Goal: Book appointment/travel/reservation

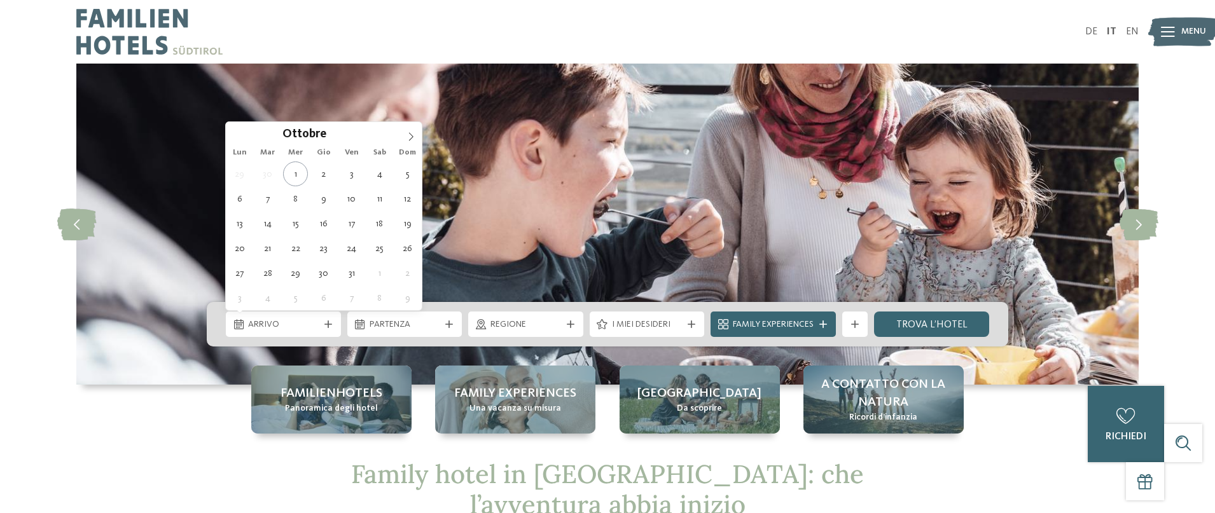
click at [310, 325] on span "Arrivo" at bounding box center [283, 325] width 71 height 13
click at [411, 135] on icon at bounding box center [410, 136] width 9 height 9
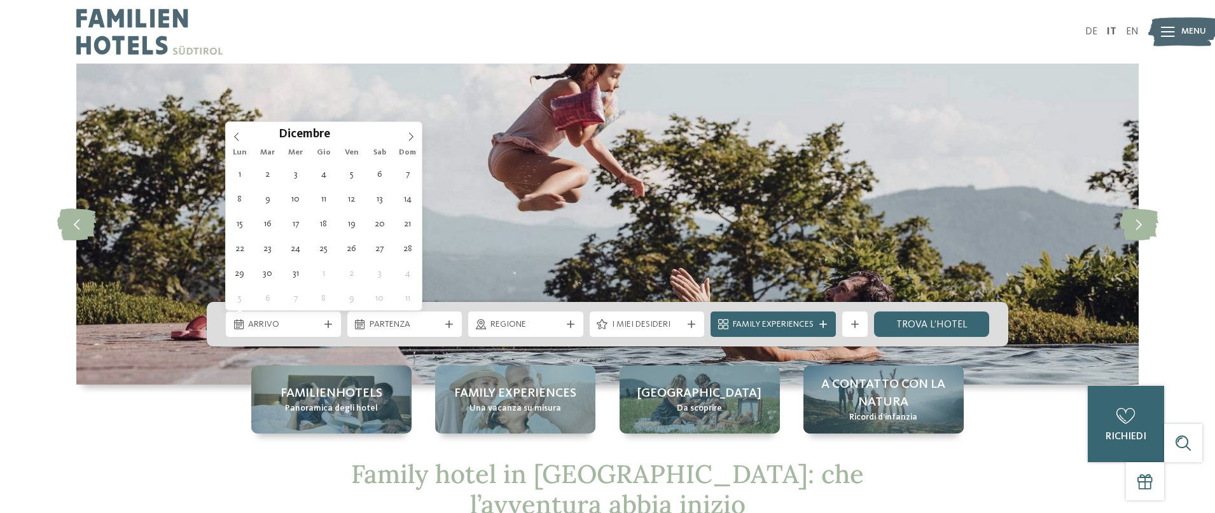
type div "26.12.2025"
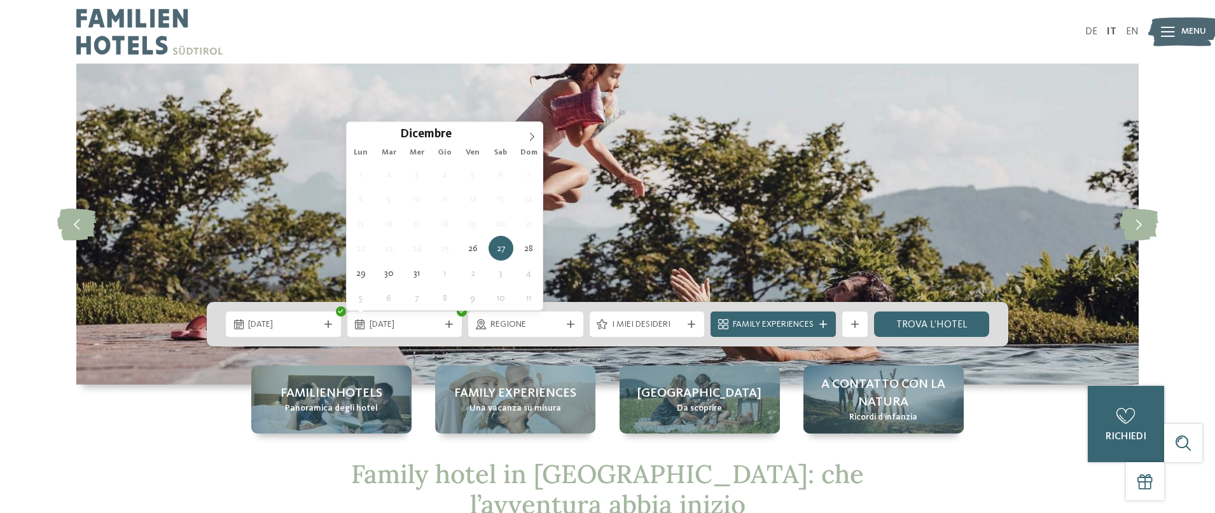
click at [534, 137] on icon at bounding box center [531, 136] width 9 height 9
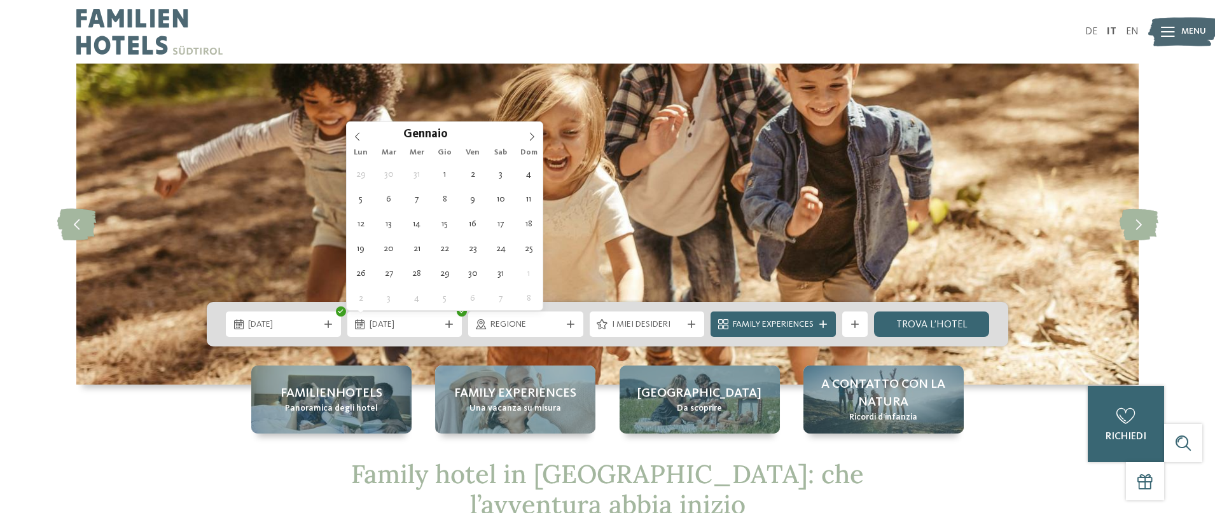
type input "****"
click at [354, 135] on div "Gennaio ****" at bounding box center [445, 133] width 196 height 22
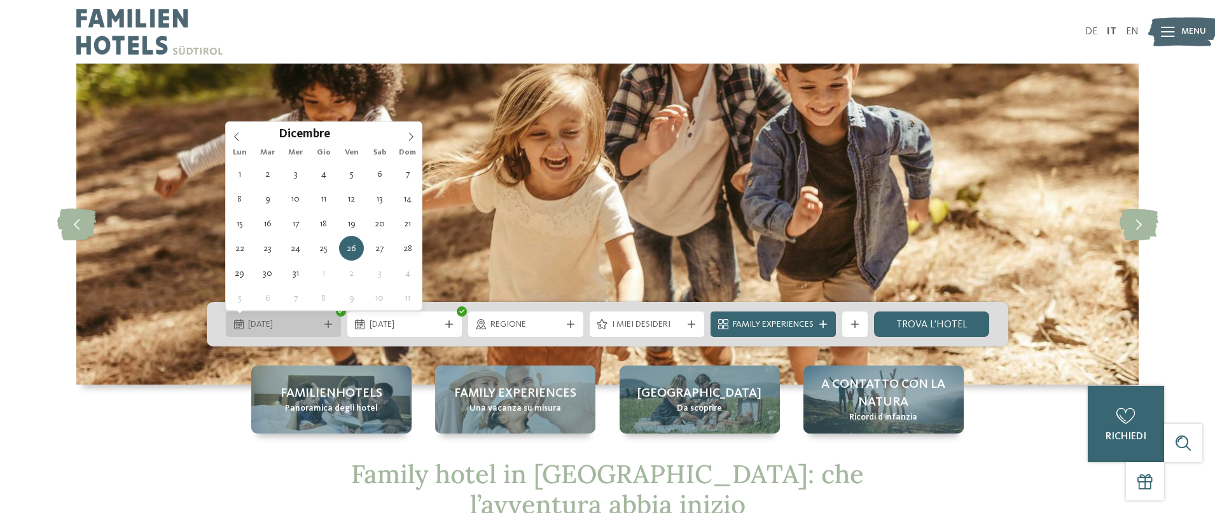
drag, startPoint x: 0, startPoint y: 0, endPoint x: 315, endPoint y: 324, distance: 451.6
click at [315, 324] on span "26.12.2025" at bounding box center [283, 325] width 71 height 13
type div "27.12.2025"
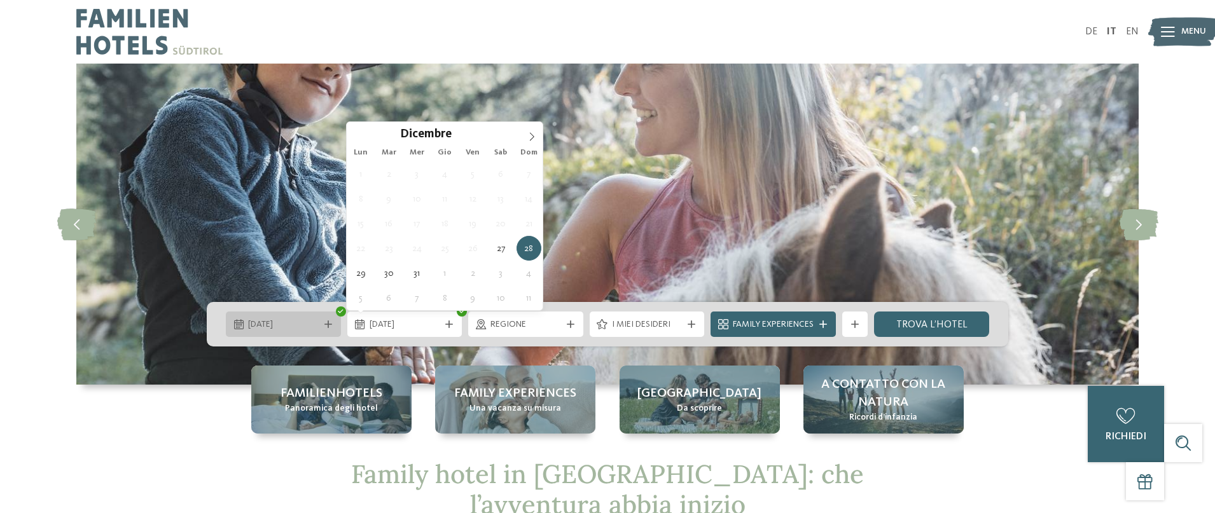
type input "****"
drag, startPoint x: 315, startPoint y: 324, endPoint x: 525, endPoint y: 139, distance: 279.9
click at [525, 139] on span at bounding box center [532, 133] width 22 height 22
type div "02.01.2026"
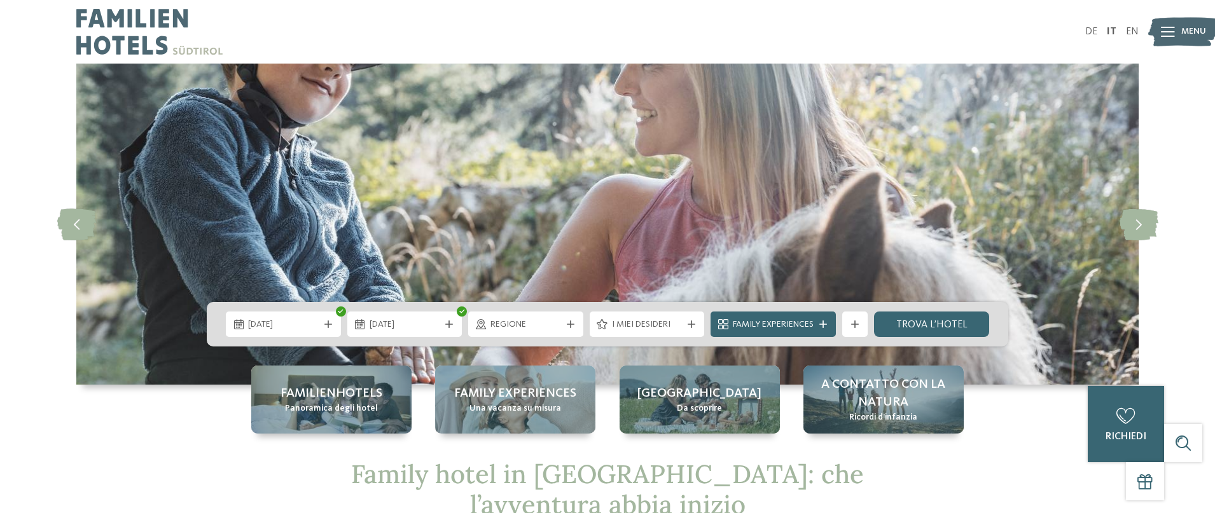
drag, startPoint x: 525, startPoint y: 139, endPoint x: 476, endPoint y: 176, distance: 61.8
drag, startPoint x: 476, startPoint y: 176, endPoint x: 524, endPoint y: 324, distance: 155.9
click at [524, 324] on span "Regione" at bounding box center [525, 325] width 71 height 13
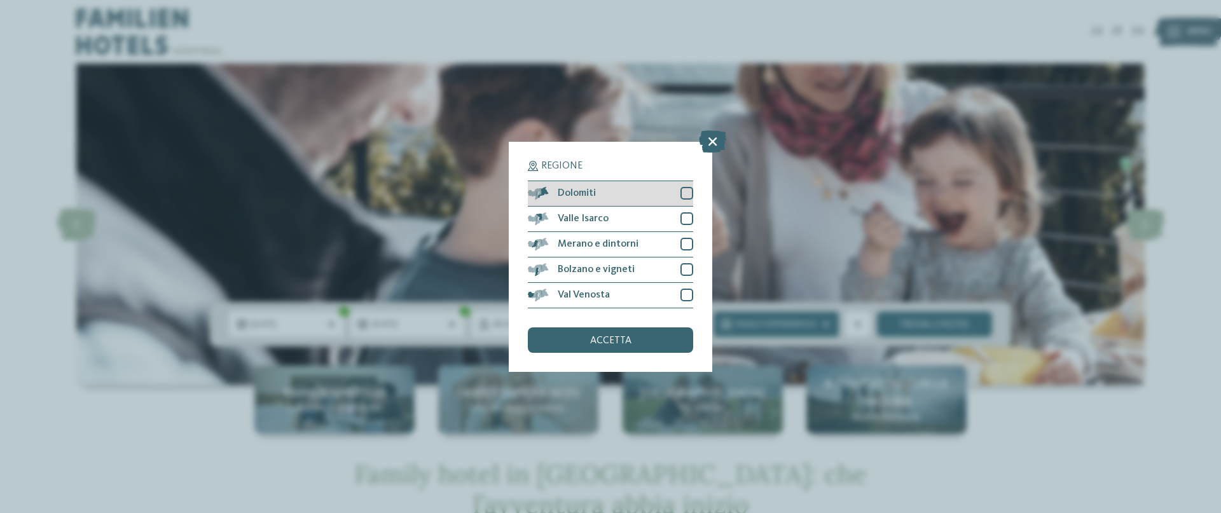
drag, startPoint x: 524, startPoint y: 324, endPoint x: 683, endPoint y: 188, distance: 209.3
click at [683, 188] on div at bounding box center [687, 193] width 13 height 13
drag, startPoint x: 683, startPoint y: 188, endPoint x: 686, endPoint y: 216, distance: 27.5
click at [686, 216] on div at bounding box center [687, 218] width 13 height 13
click at [687, 243] on div at bounding box center [687, 244] width 13 height 13
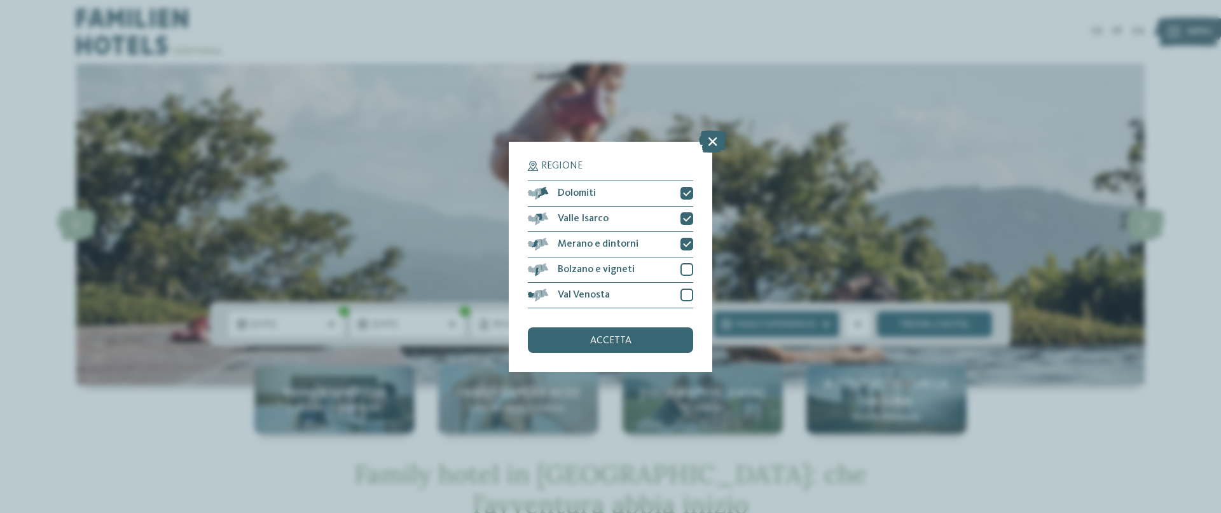
drag, startPoint x: 686, startPoint y: 216, endPoint x: 698, endPoint y: 276, distance: 61.7
click at [698, 276] on div "Regione Dolomiti Valle Isarco" at bounding box center [611, 257] width 204 height 230
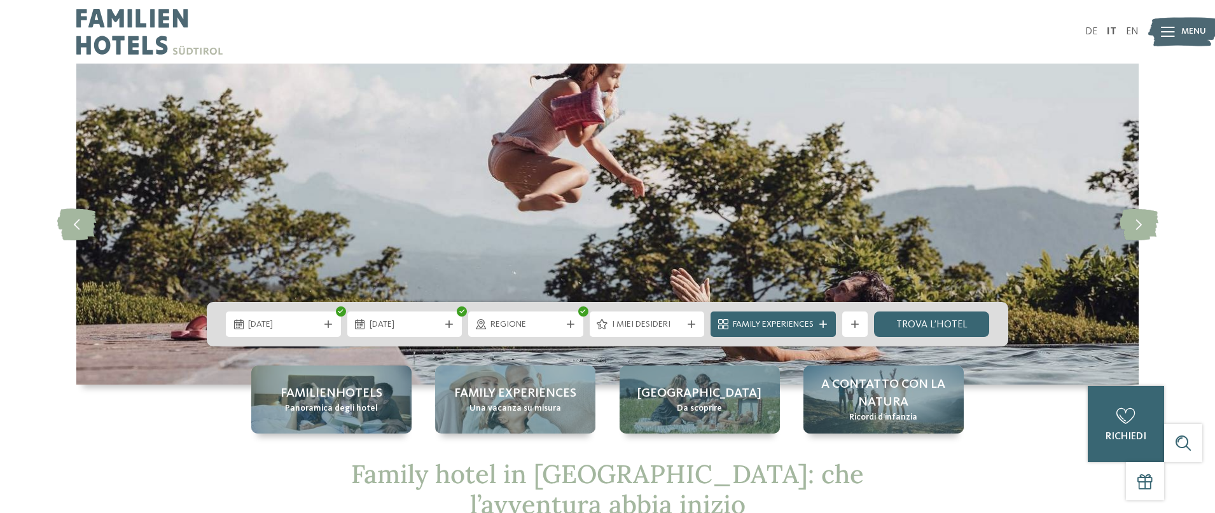
click at [520, 326] on span "Regione" at bounding box center [525, 325] width 71 height 13
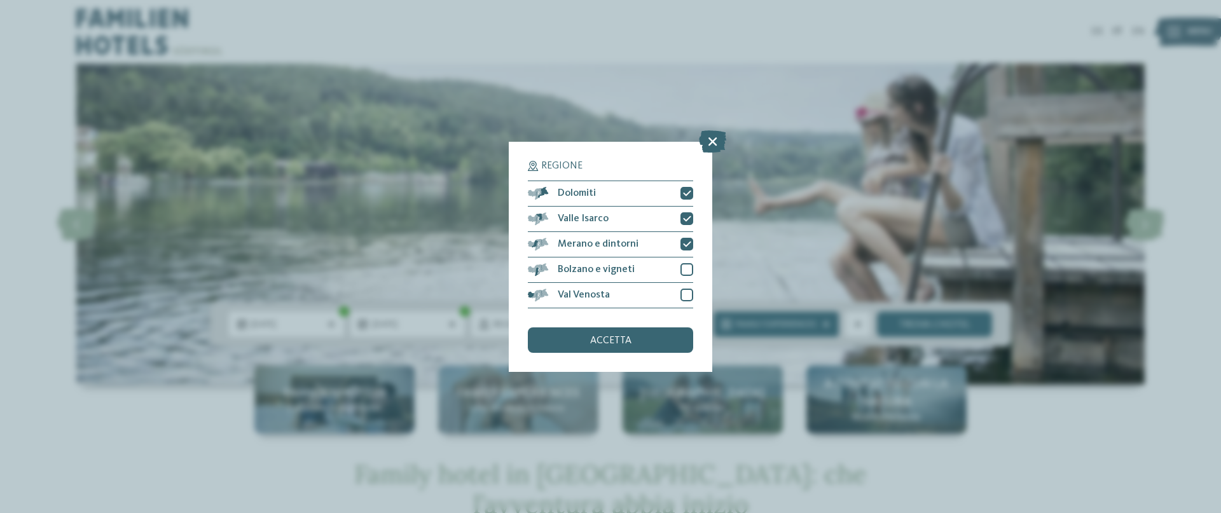
click at [693, 294] on div at bounding box center [687, 295] width 13 height 13
drag, startPoint x: 698, startPoint y: 276, endPoint x: 689, endPoint y: 243, distance: 34.4
click at [689, 243] on div "Regione Dolomiti Valle Isarco" at bounding box center [611, 257] width 204 height 230
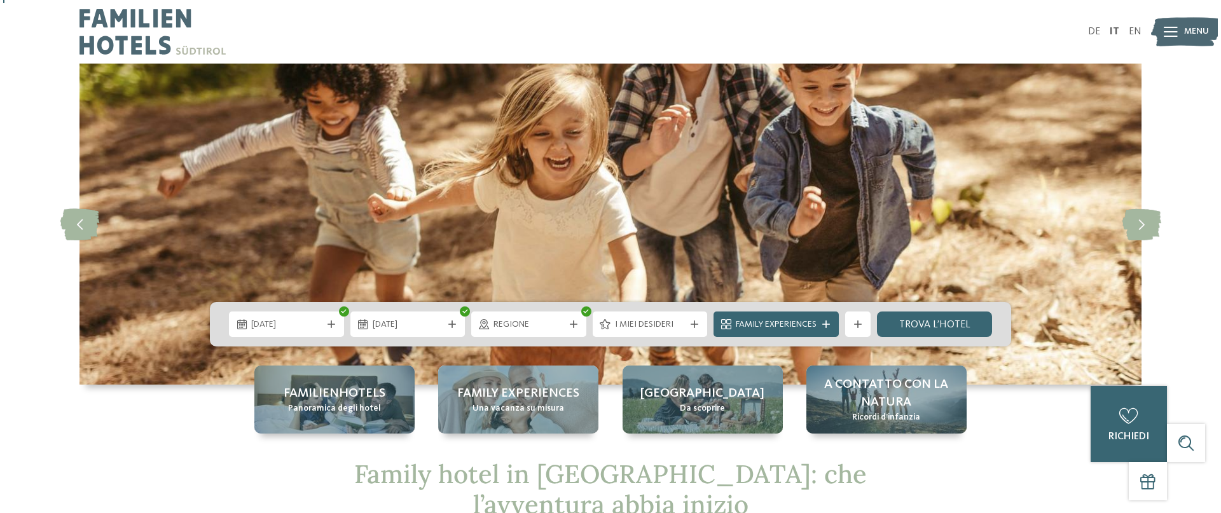
scroll to position [47, 0]
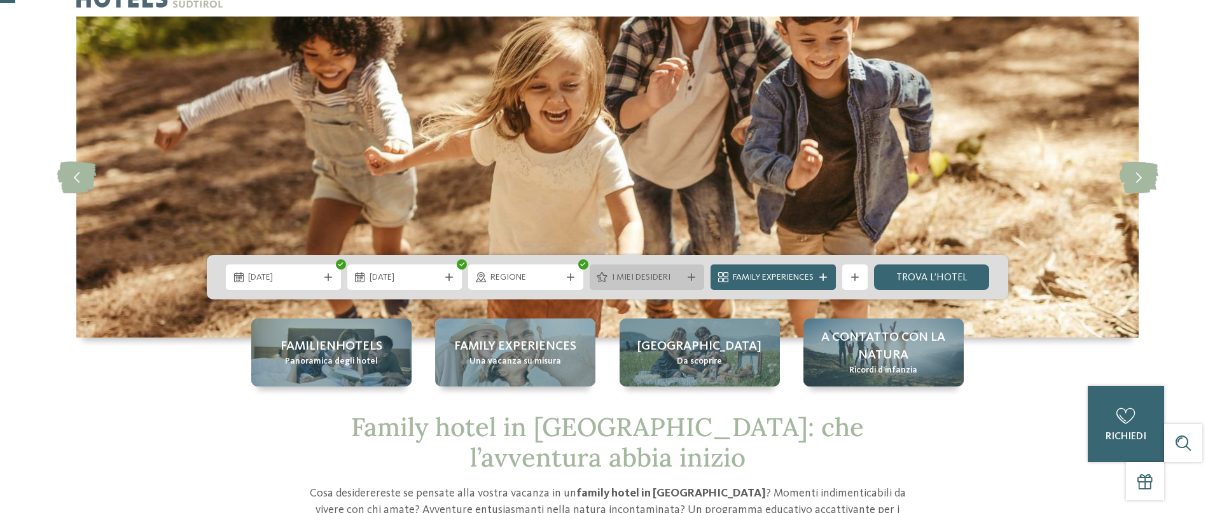
drag, startPoint x: 689, startPoint y: 243, endPoint x: 651, endPoint y: 276, distance: 50.0
click at [651, 276] on span "I miei desideri" at bounding box center [647, 278] width 71 height 13
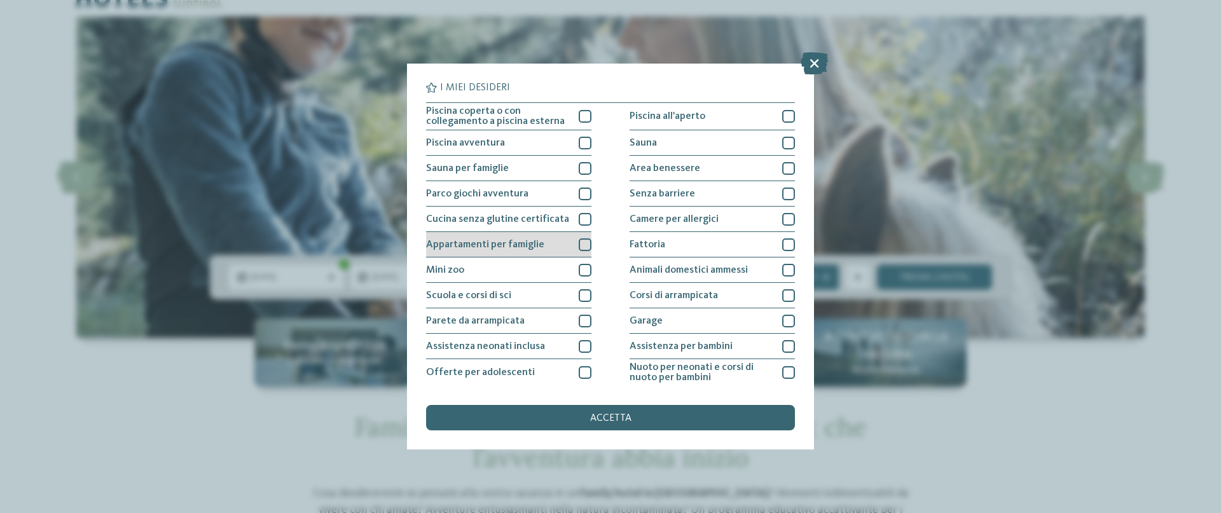
drag, startPoint x: 651, startPoint y: 276, endPoint x: 587, endPoint y: 242, distance: 72.8
click at [587, 242] on div at bounding box center [585, 245] width 13 height 13
click at [589, 246] on div at bounding box center [585, 245] width 13 height 13
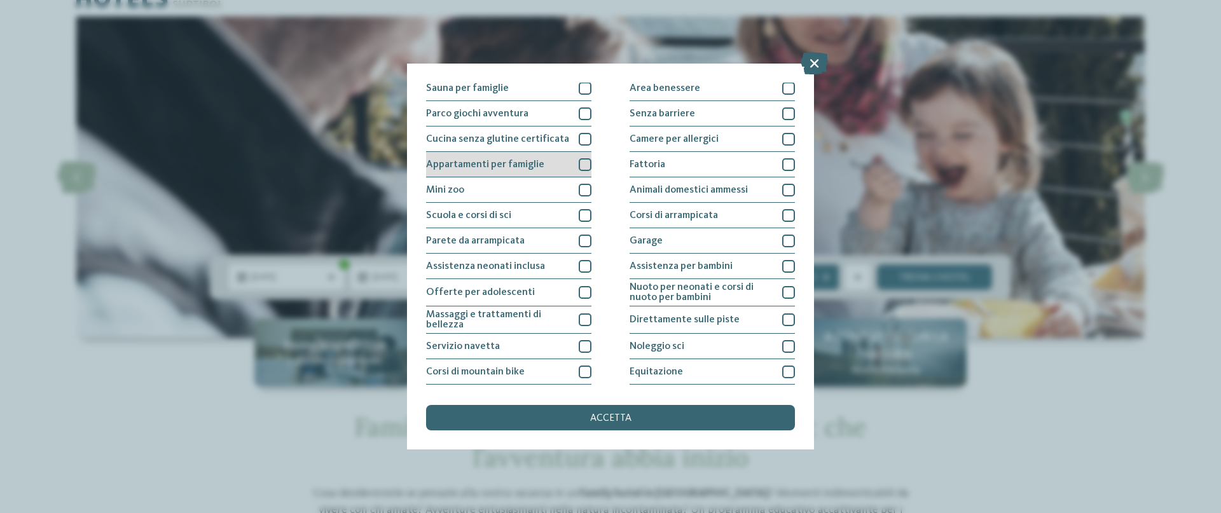
scroll to position [155, 0]
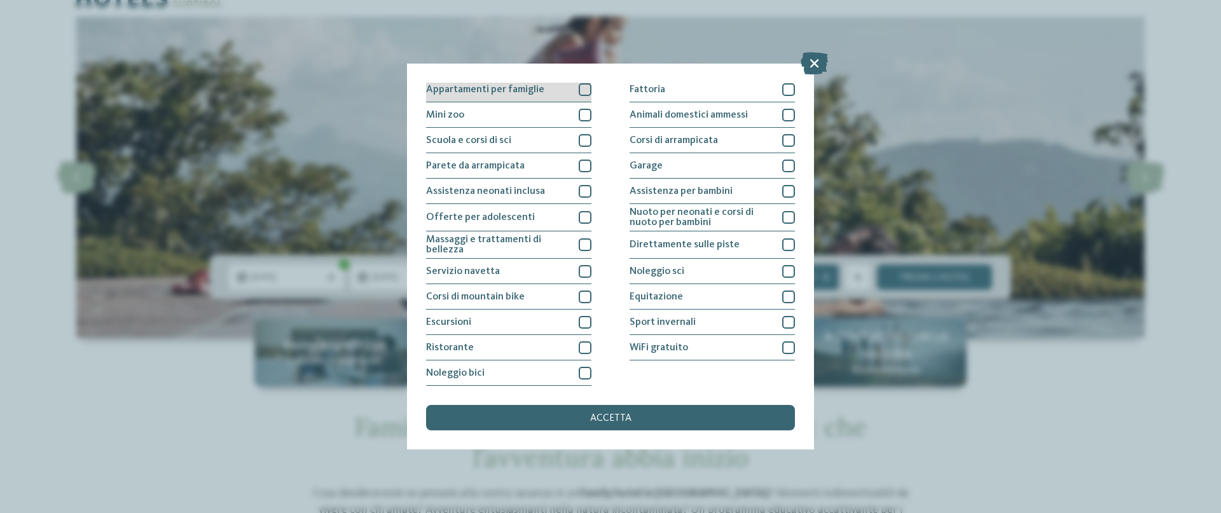
click at [785, 212] on div at bounding box center [788, 217] width 13 height 13
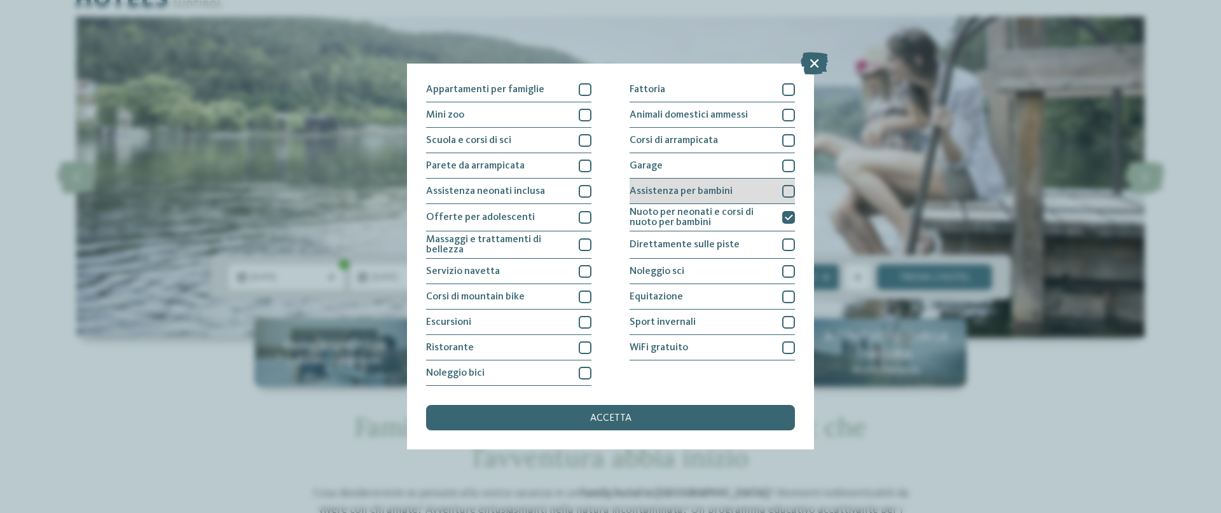
drag, startPoint x: 589, startPoint y: 246, endPoint x: 786, endPoint y: 188, distance: 205.3
click at [786, 188] on div at bounding box center [788, 191] width 13 height 13
click at [786, 115] on div at bounding box center [788, 115] width 13 height 13
drag, startPoint x: 786, startPoint y: 188, endPoint x: 790, endPoint y: 88, distance: 99.9
click at [790, 88] on div at bounding box center [788, 89] width 13 height 13
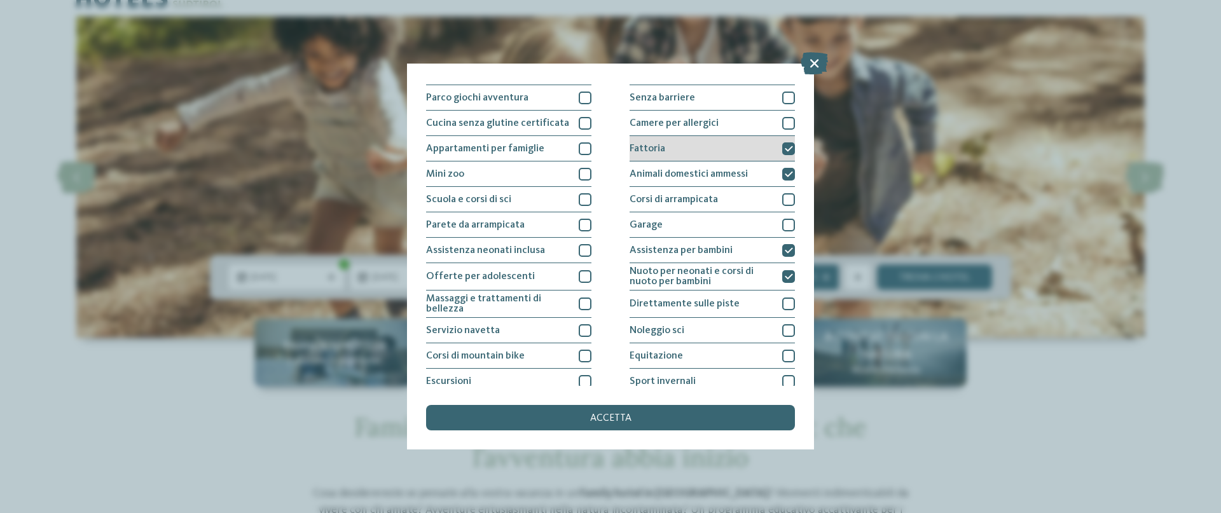
scroll to position [95, 0]
click at [581, 331] on div at bounding box center [585, 331] width 13 height 13
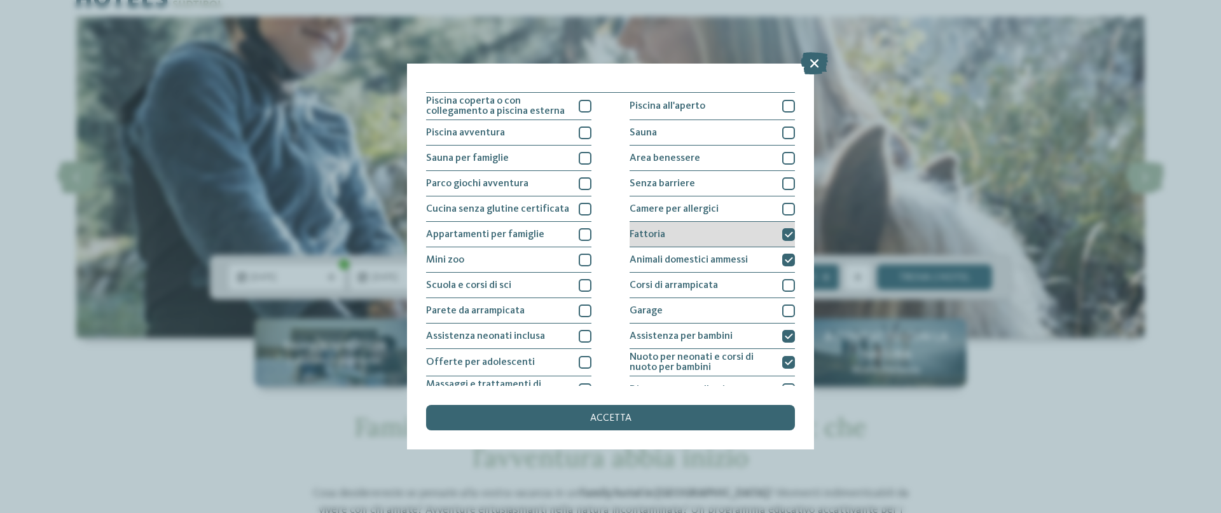
scroll to position [0, 0]
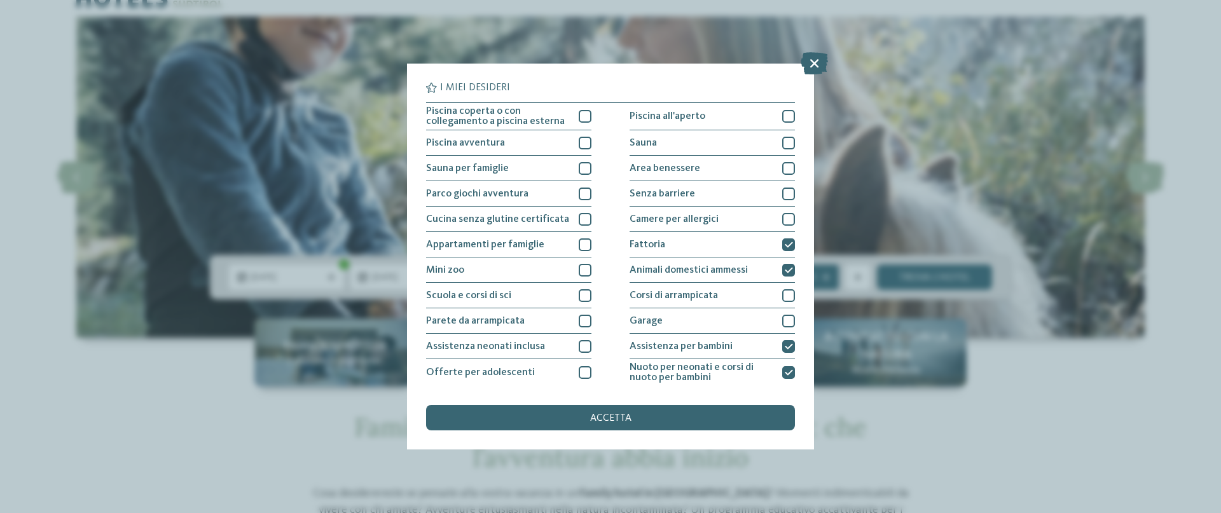
drag, startPoint x: 790, startPoint y: 88, endPoint x: 593, endPoint y: 120, distance: 199.6
click at [593, 120] on div "Piscina coperta o con collegamento a piscina esterna Piscina all'aperto Piscina…" at bounding box center [610, 321] width 369 height 439
drag, startPoint x: 593, startPoint y: 120, endPoint x: 582, endPoint y: 116, distance: 11.5
click at [582, 116] on div at bounding box center [585, 116] width 13 height 13
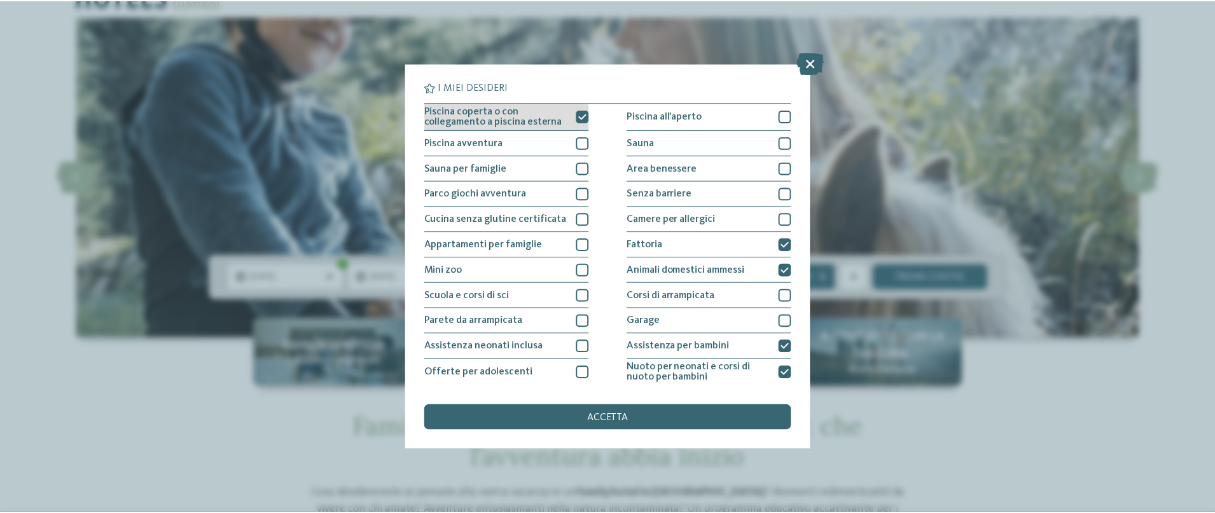
scroll to position [155, 0]
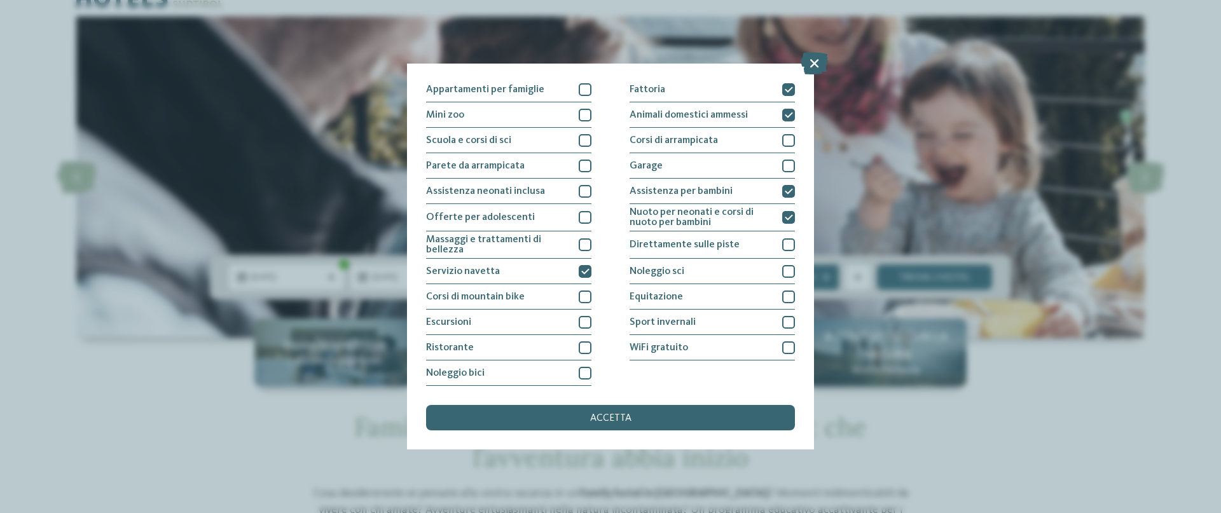
click at [620, 419] on span "accetta" at bounding box center [610, 418] width 41 height 10
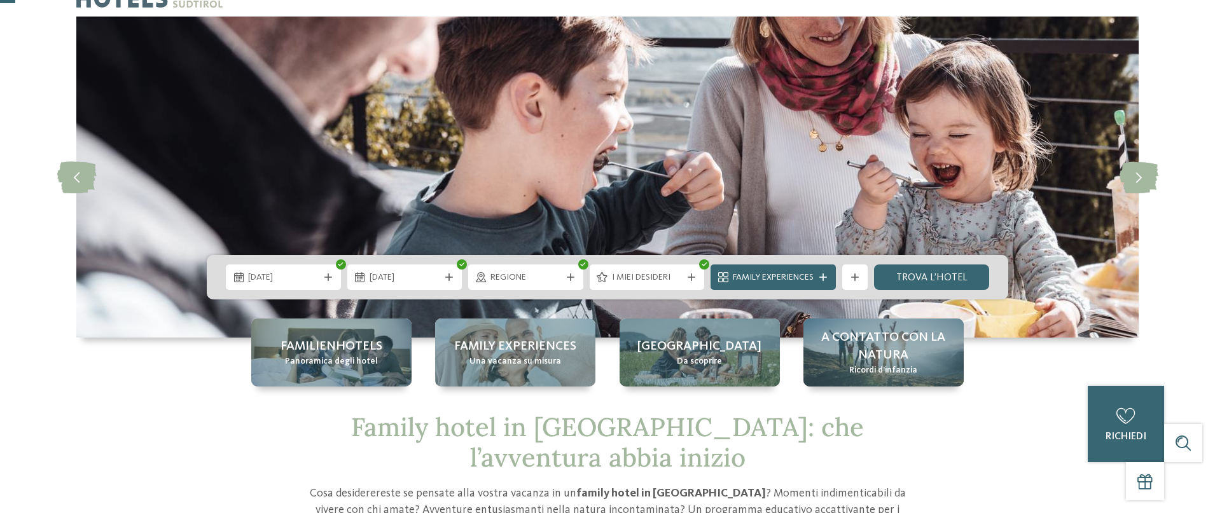
click at [773, 284] on span "Family Experiences" at bounding box center [773, 278] width 81 height 13
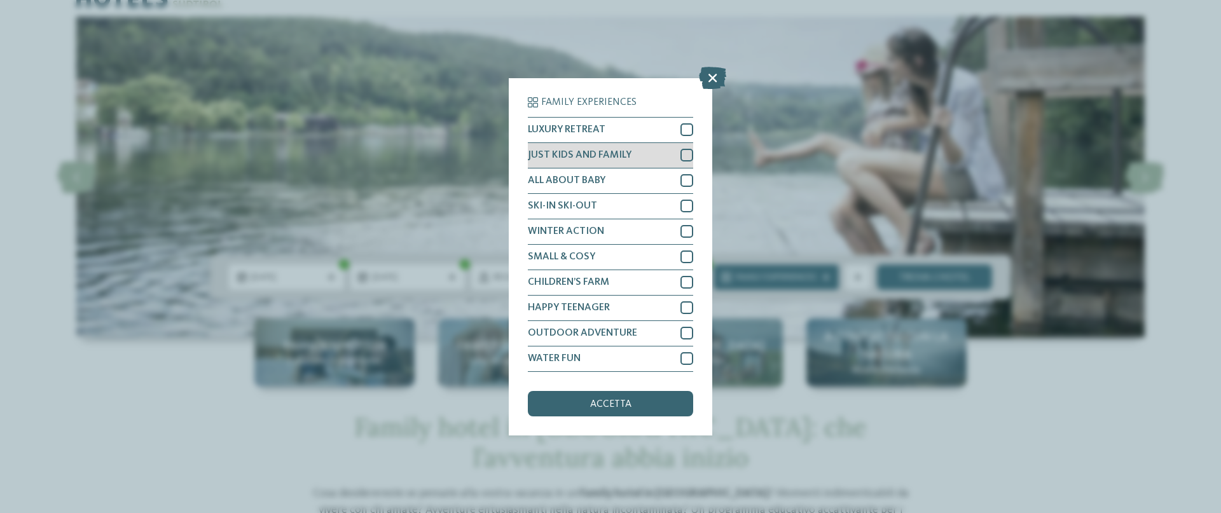
drag, startPoint x: 582, startPoint y: 116, endPoint x: 688, endPoint y: 156, distance: 113.8
click at [688, 156] on div at bounding box center [687, 155] width 13 height 13
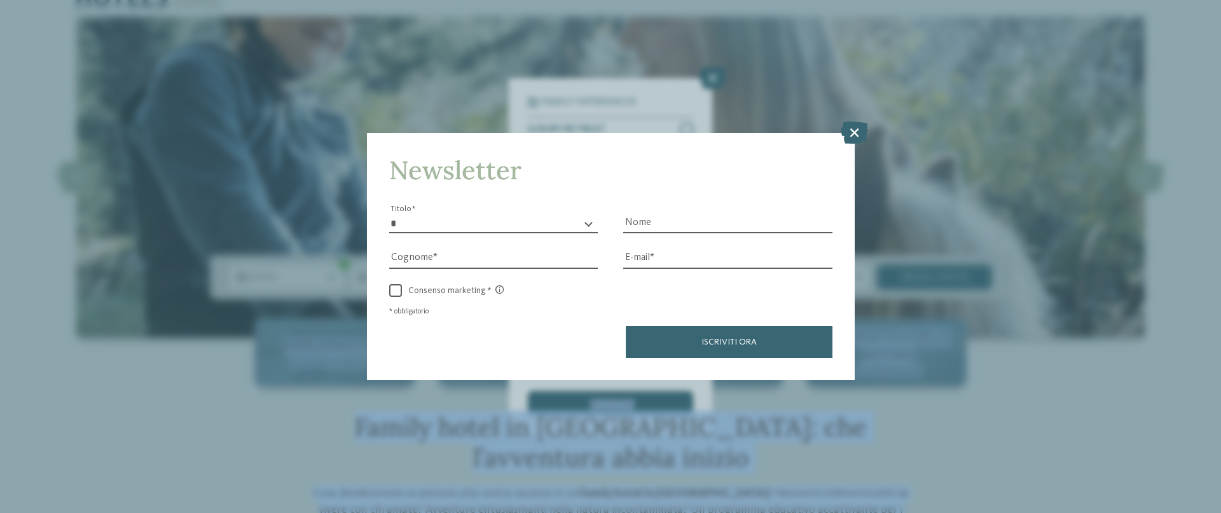
drag, startPoint x: 688, startPoint y: 156, endPoint x: 513, endPoint y: 147, distance: 175.8
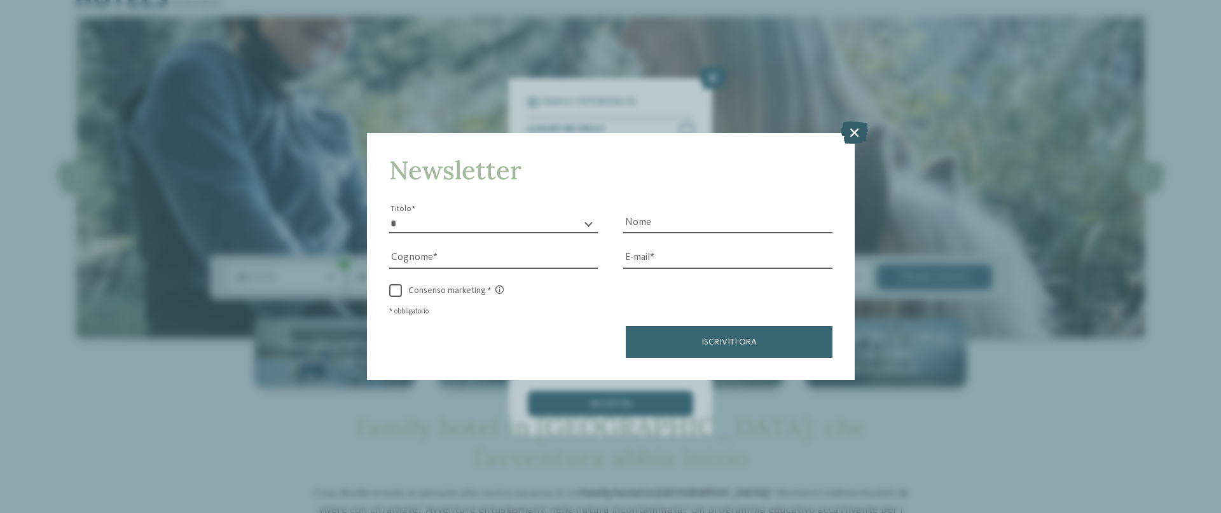
drag, startPoint x: 513, startPoint y: 147, endPoint x: 859, endPoint y: 135, distance: 346.2
click at [859, 135] on icon at bounding box center [854, 132] width 27 height 22
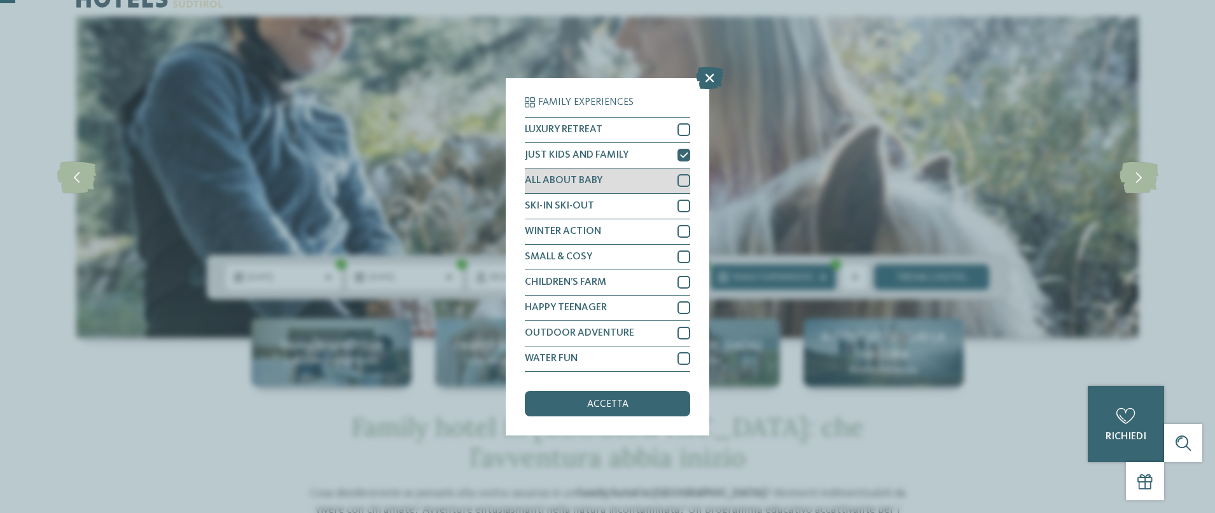
drag, startPoint x: 859, startPoint y: 135, endPoint x: 682, endPoint y: 183, distance: 183.1
click at [682, 183] on div at bounding box center [683, 180] width 13 height 13
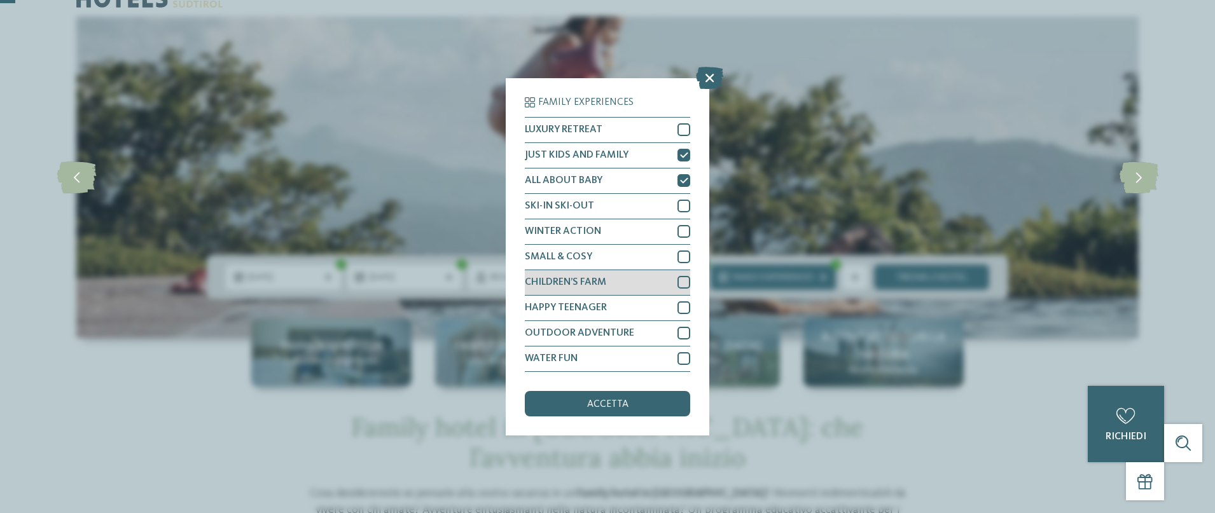
drag, startPoint x: 682, startPoint y: 183, endPoint x: 684, endPoint y: 280, distance: 98.0
click at [684, 280] on div at bounding box center [683, 282] width 13 height 13
click at [633, 402] on div "accetta" at bounding box center [607, 403] width 165 height 25
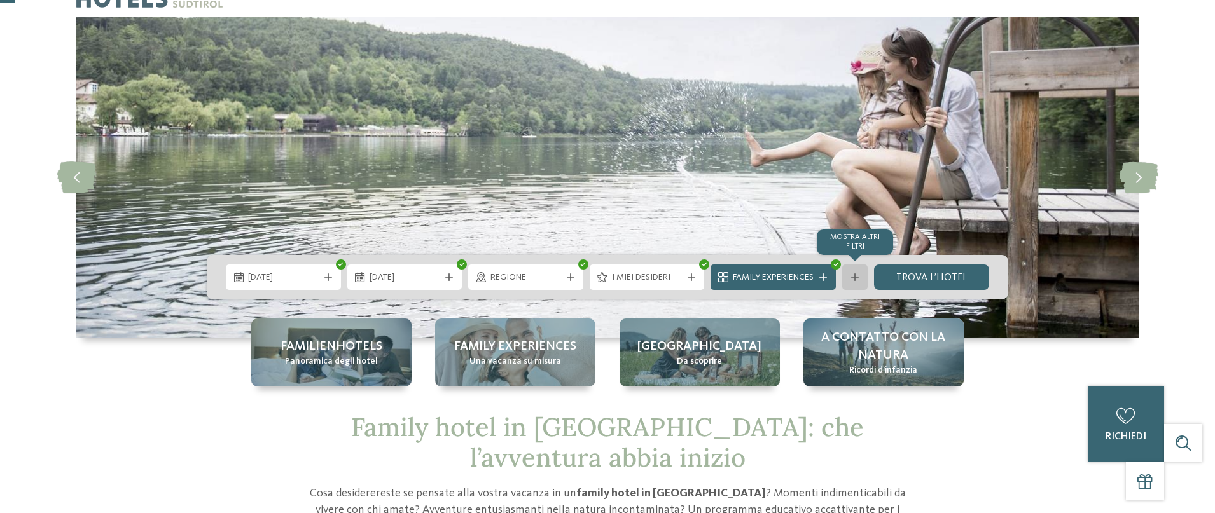
drag, startPoint x: 684, startPoint y: 280, endPoint x: 860, endPoint y: 281, distance: 176.2
click at [860, 281] on div "mostra altri filtri" at bounding box center [854, 277] width 25 height 25
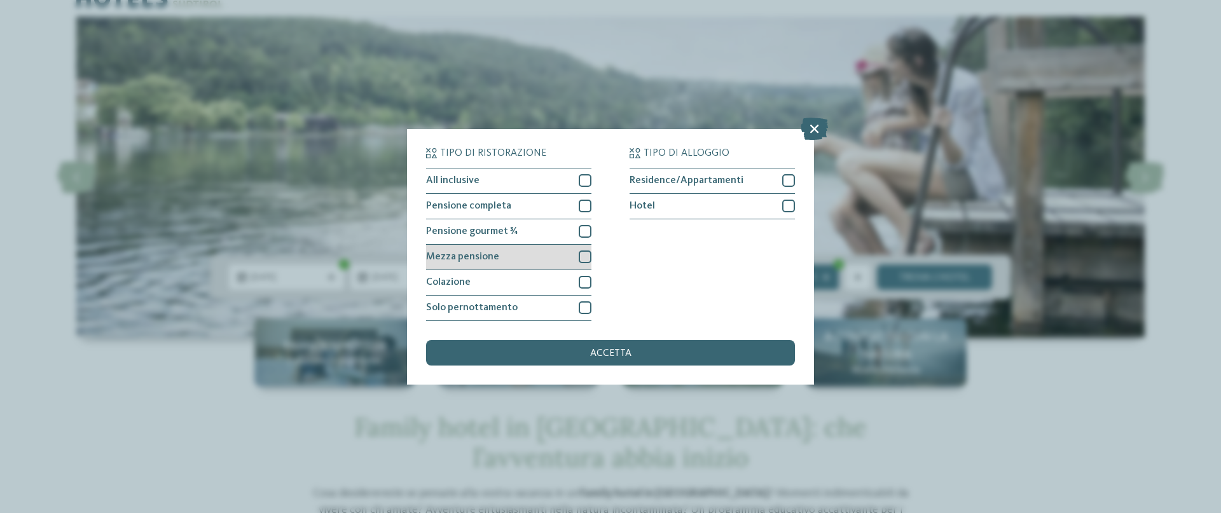
drag, startPoint x: 860, startPoint y: 281, endPoint x: 581, endPoint y: 256, distance: 279.7
click at [581, 256] on div at bounding box center [585, 257] width 13 height 13
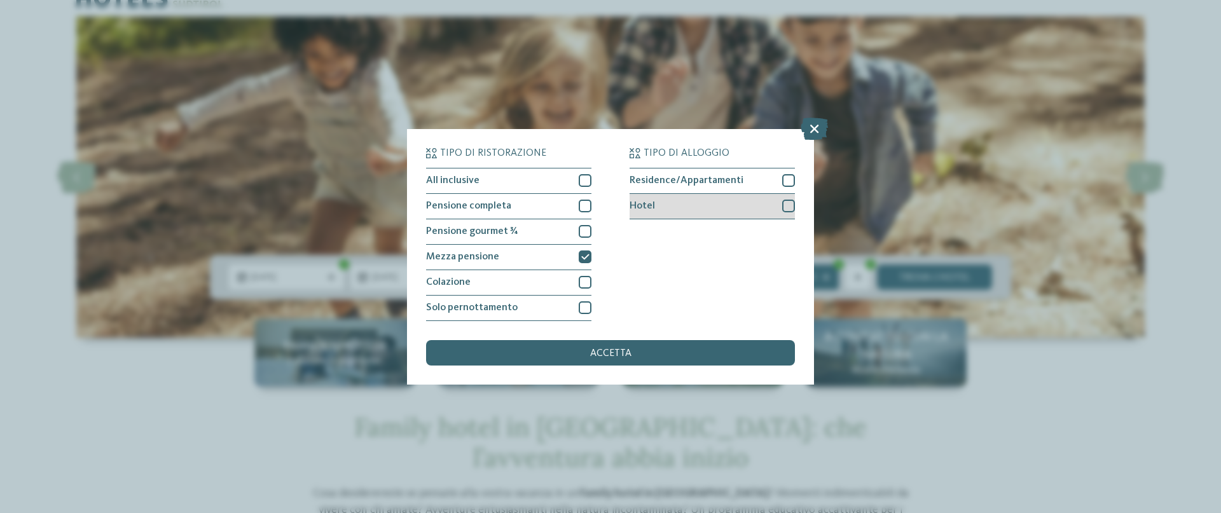
drag, startPoint x: 581, startPoint y: 256, endPoint x: 791, endPoint y: 207, distance: 215.1
click at [791, 207] on div at bounding box center [788, 206] width 13 height 13
drag, startPoint x: 791, startPoint y: 207, endPoint x: 633, endPoint y: 345, distance: 209.5
click at [633, 345] on div "accetta" at bounding box center [610, 352] width 369 height 25
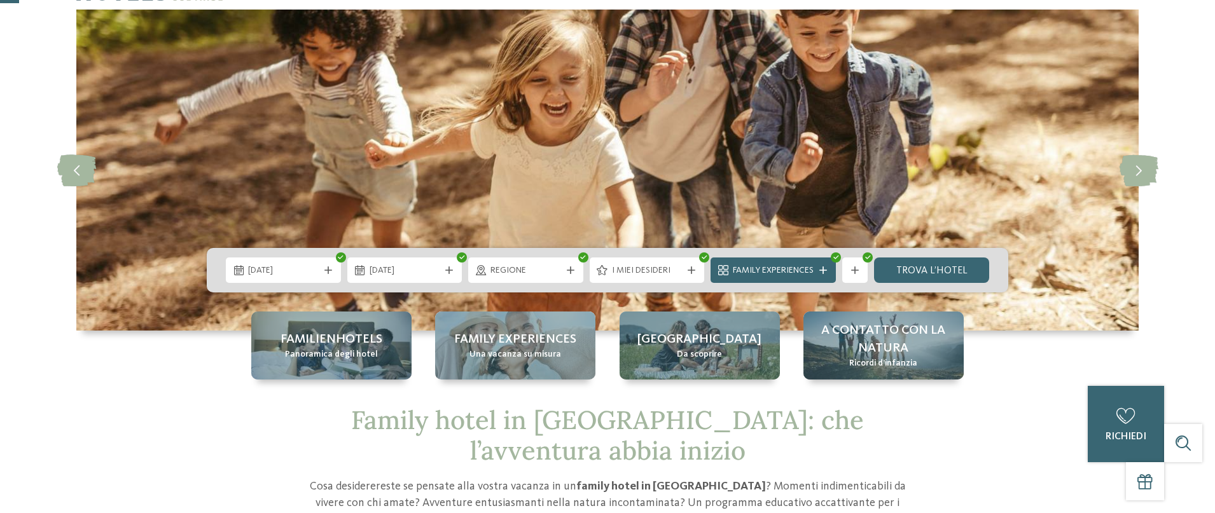
scroll to position [71, 0]
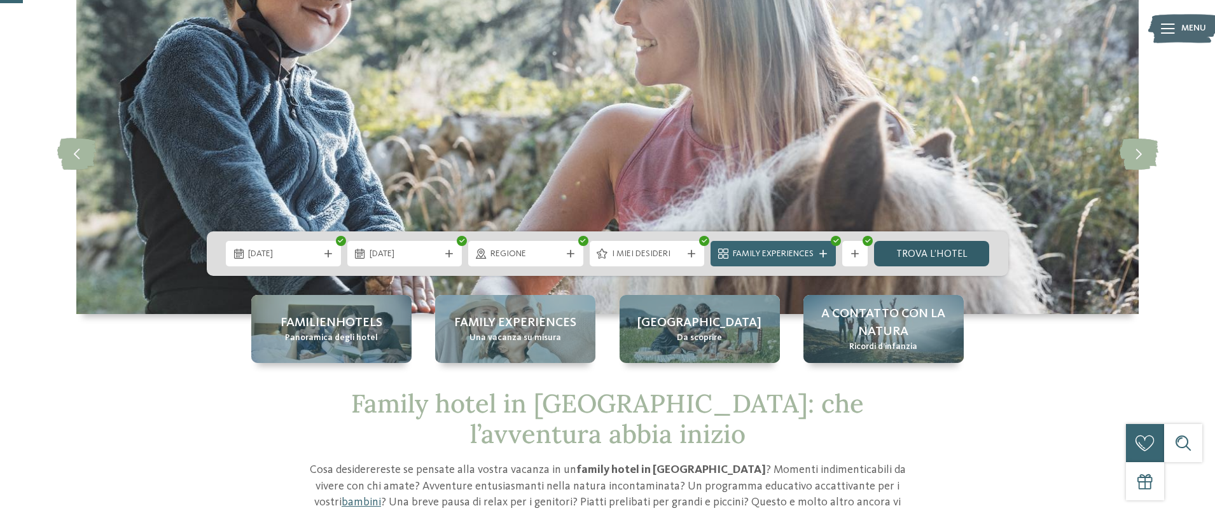
drag, startPoint x: 633, startPoint y: 345, endPoint x: 936, endPoint y: 257, distance: 314.8
click at [936, 257] on link "trova l’hotel" at bounding box center [931, 253] width 115 height 25
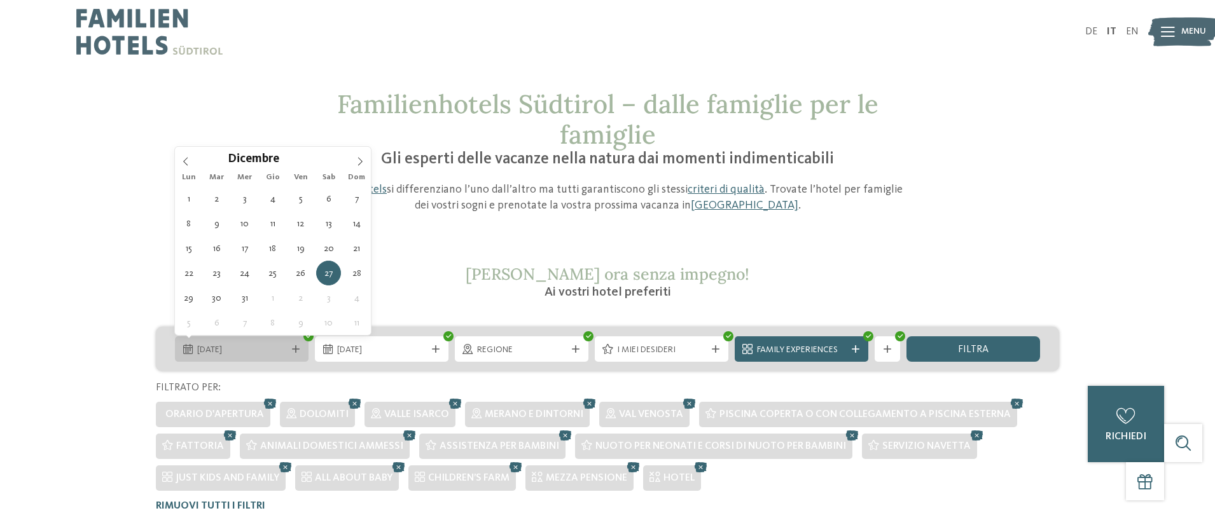
click at [248, 349] on span "[DATE]" at bounding box center [241, 350] width 89 height 13
type div "26.12.2025"
type input "****"
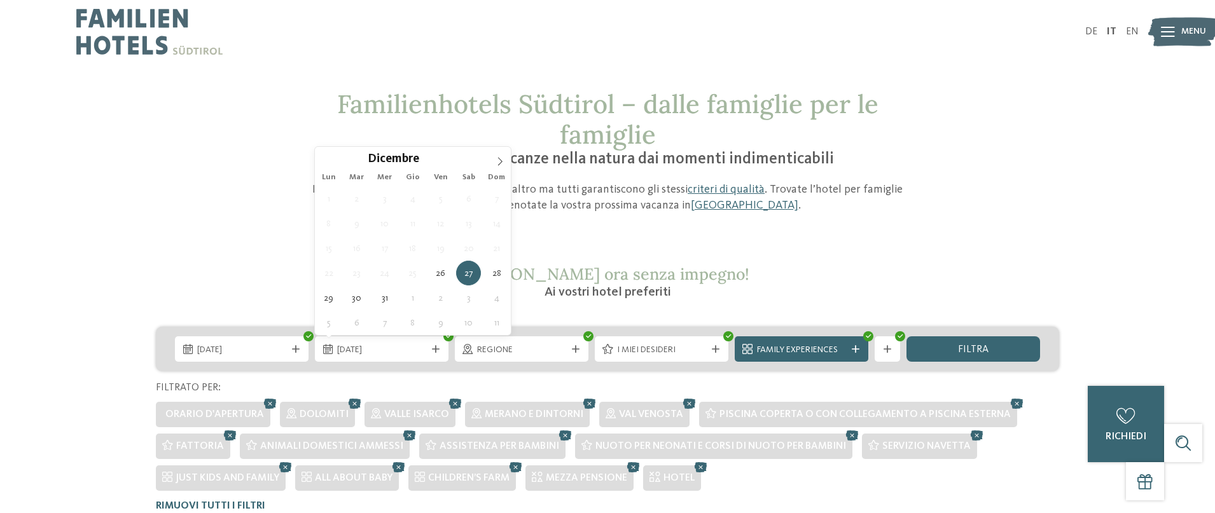
type div "[DATE]"
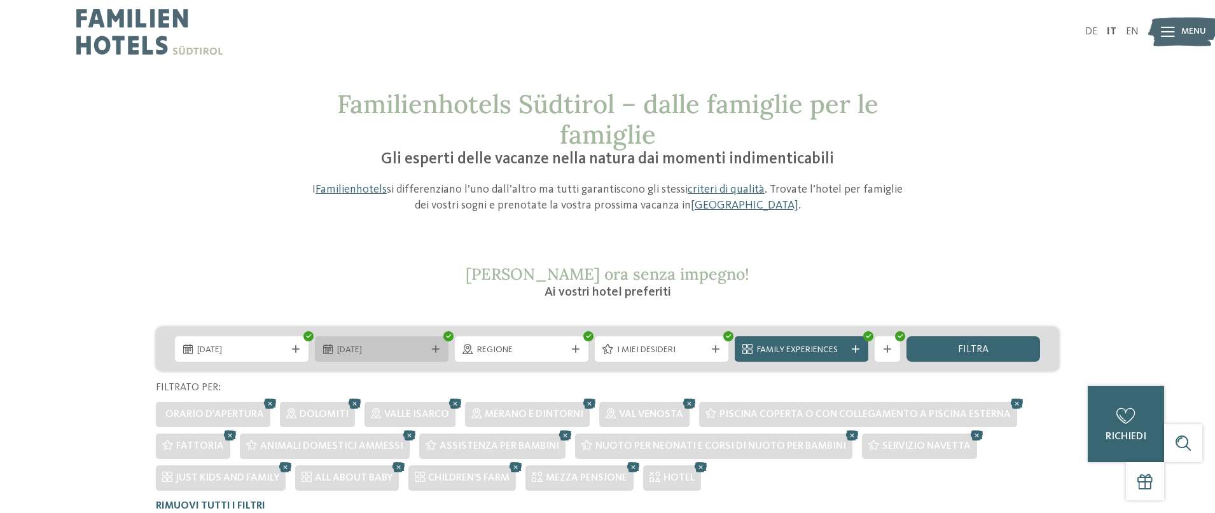
click at [384, 347] on span "[DATE]" at bounding box center [381, 350] width 89 height 13
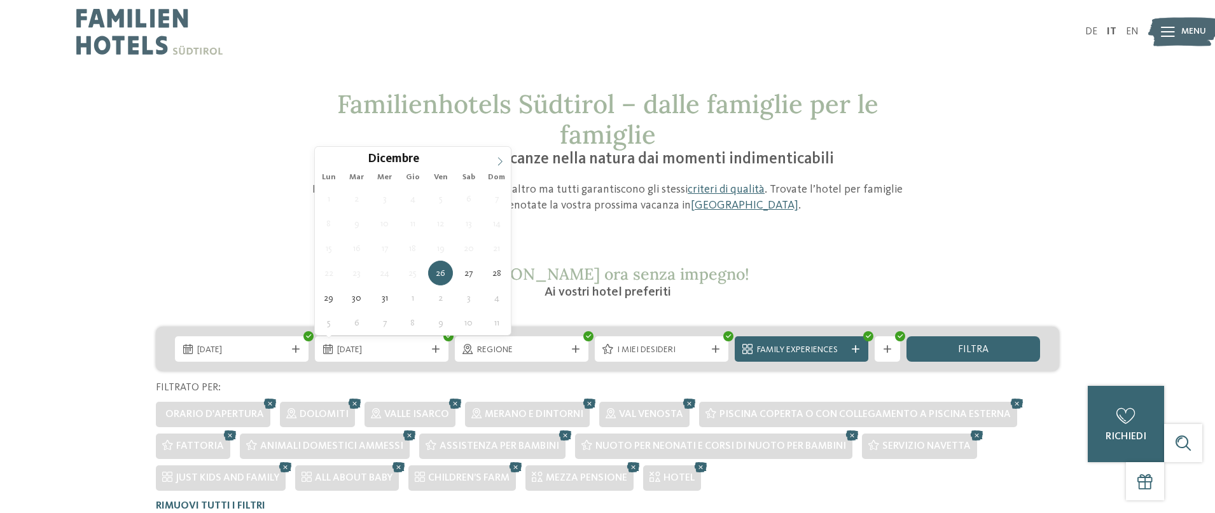
type input "****"
click at [498, 158] on icon at bounding box center [500, 162] width 4 height 8
type div "[DATE]"
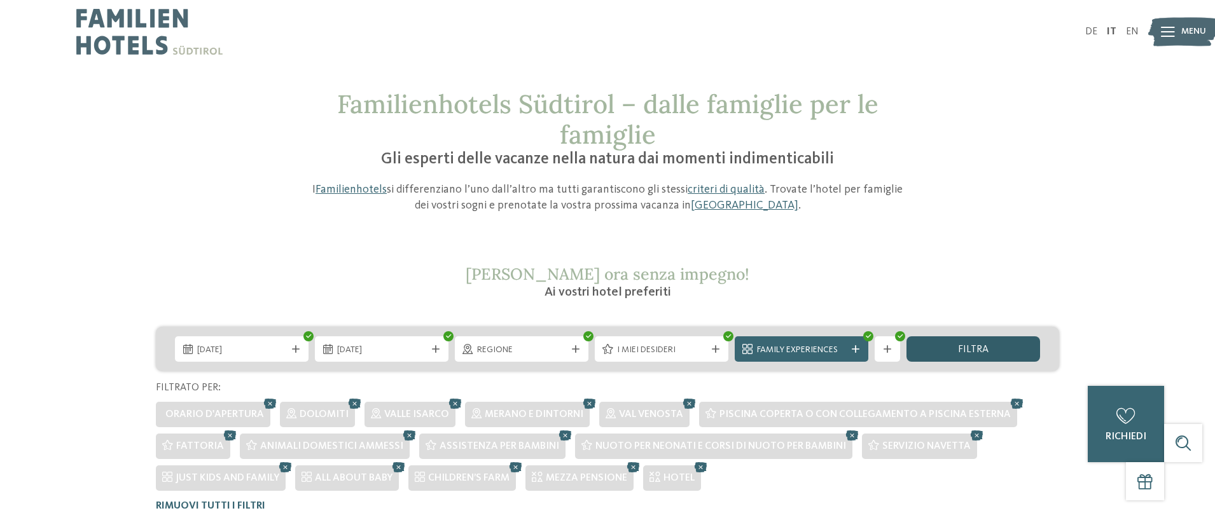
click at [977, 350] on span "filtra" at bounding box center [973, 350] width 31 height 10
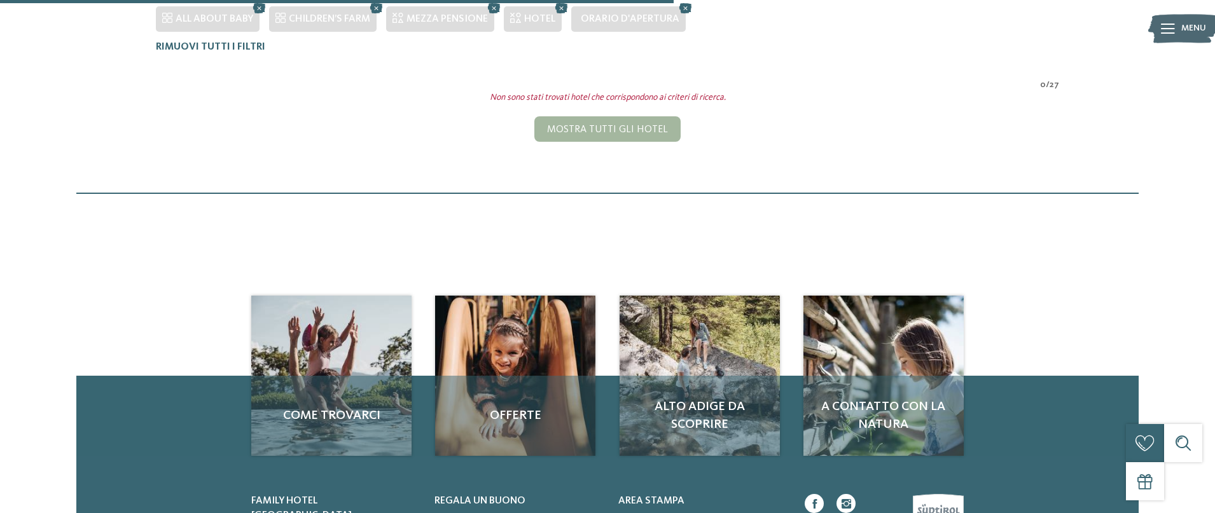
scroll to position [480, 0]
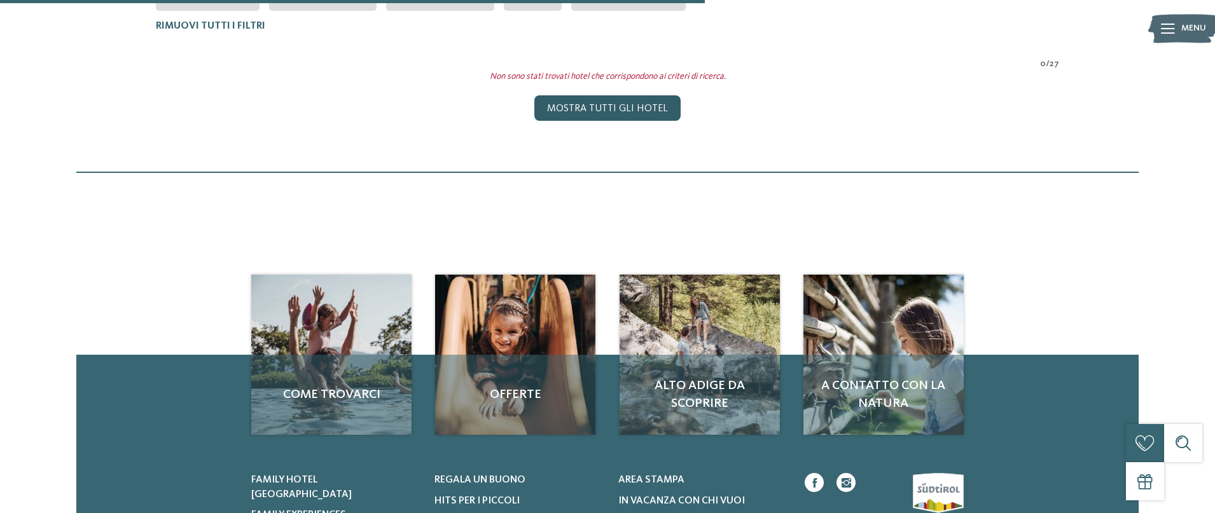
click at [607, 109] on div "Mostra tutti gli hotel" at bounding box center [607, 107] width 146 height 25
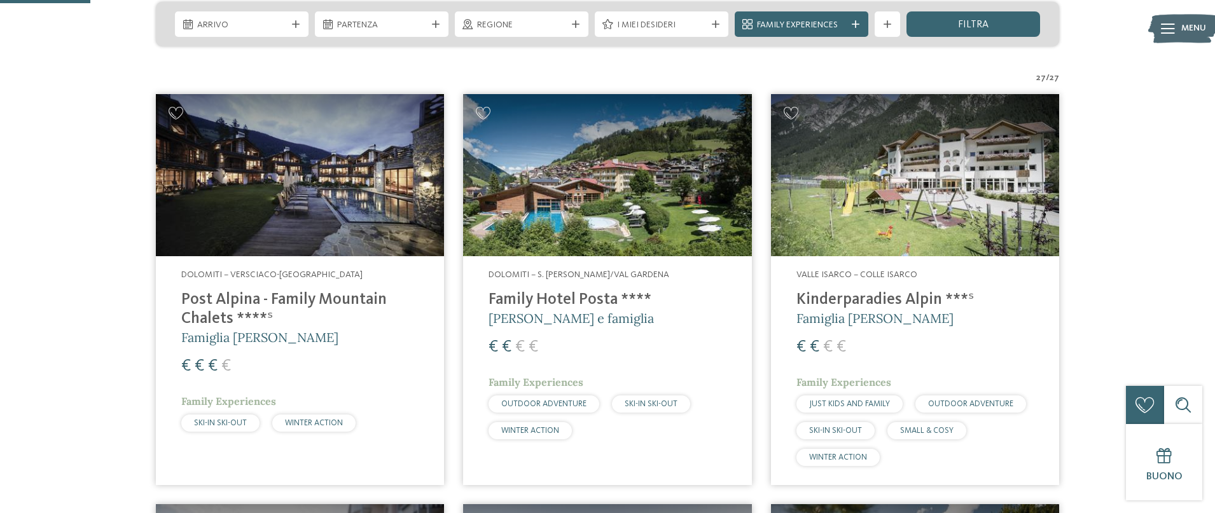
scroll to position [324, 0]
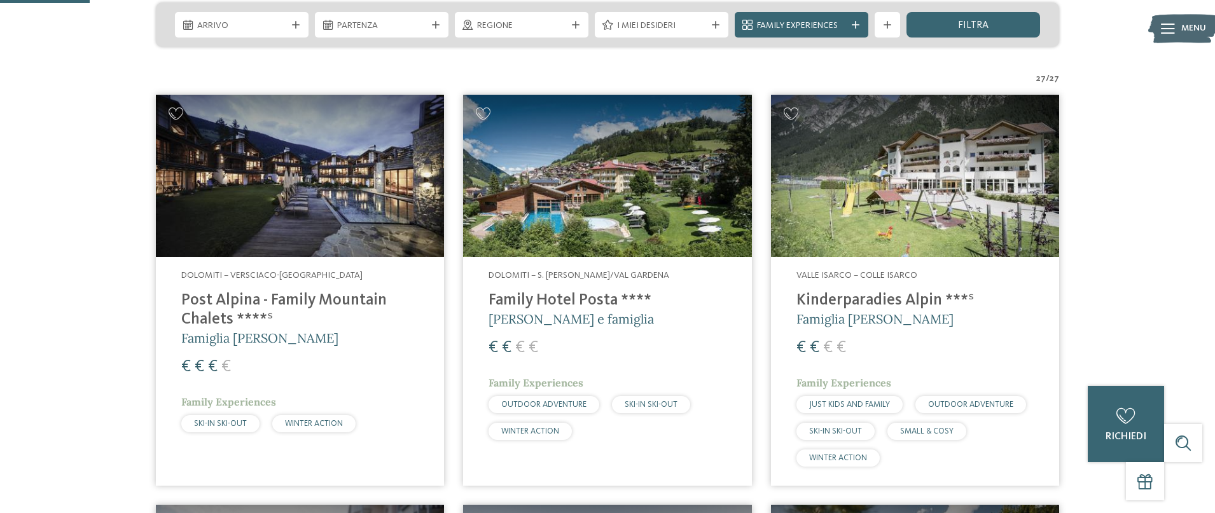
click at [585, 303] on h4 "Family Hotel Posta ****" at bounding box center [606, 300] width 237 height 19
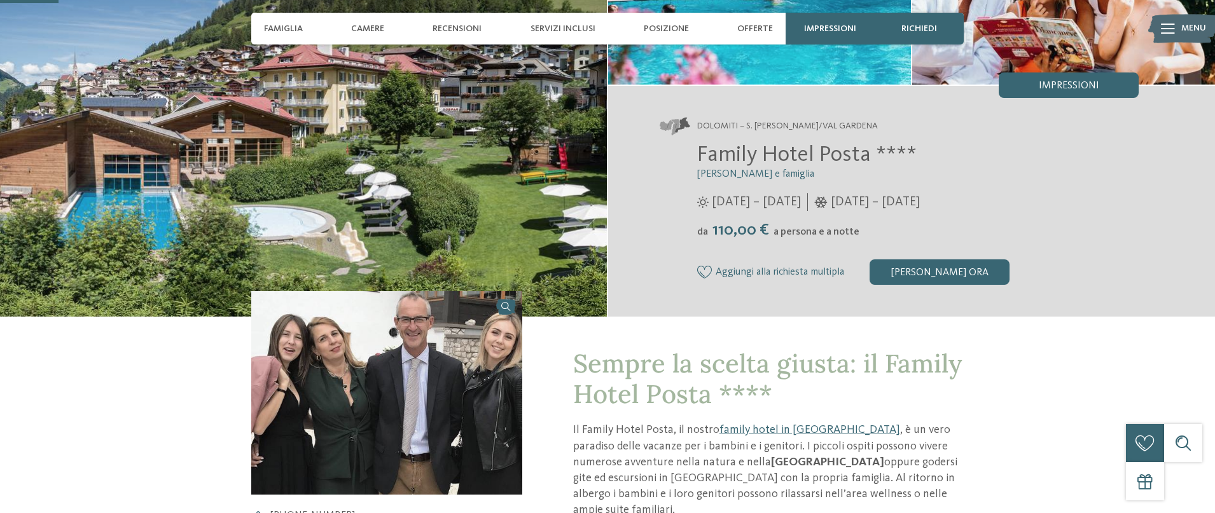
scroll to position [206, 0]
click at [917, 270] on div "[PERSON_NAME] ora" at bounding box center [939, 272] width 140 height 25
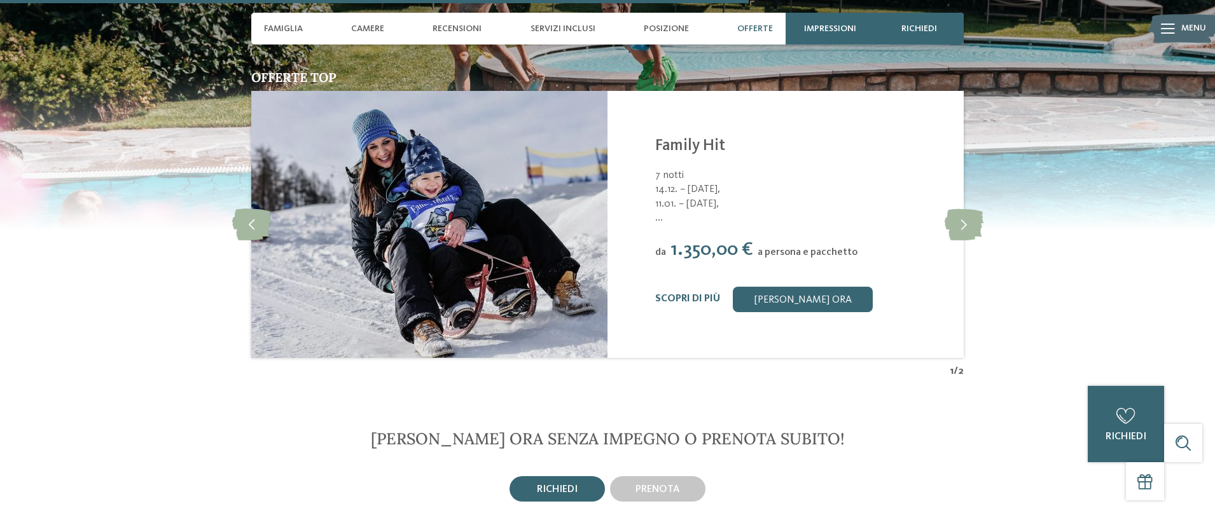
scroll to position [2725, 0]
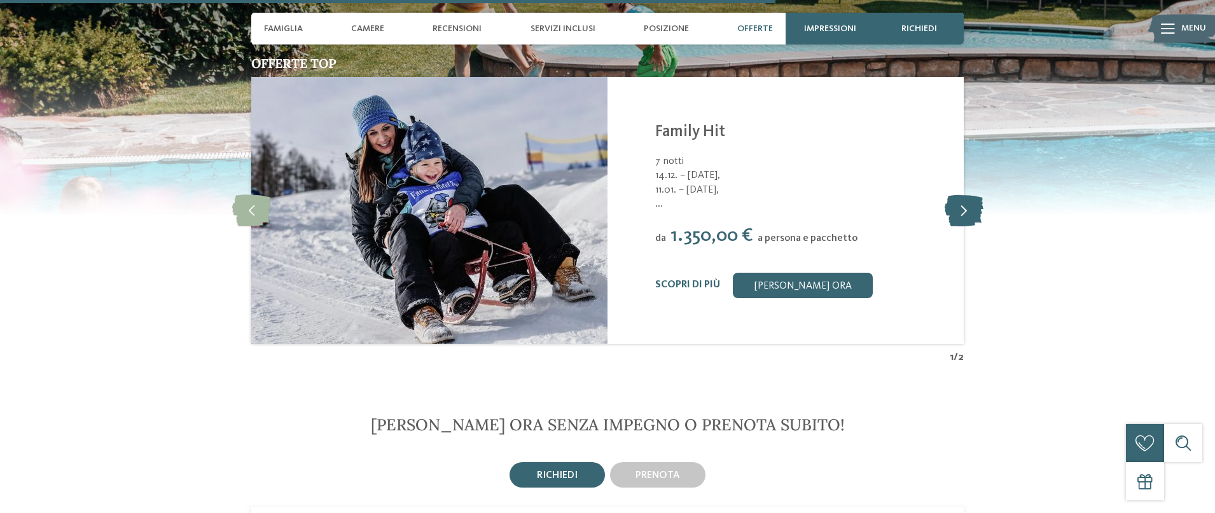
click at [955, 197] on icon at bounding box center [964, 211] width 39 height 32
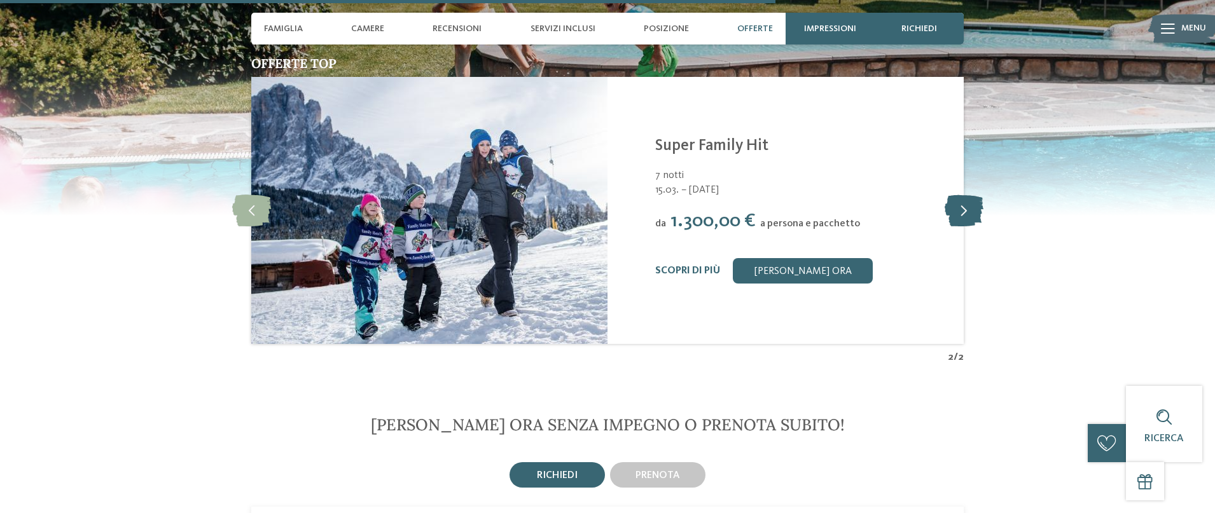
click at [949, 197] on icon at bounding box center [964, 211] width 39 height 32
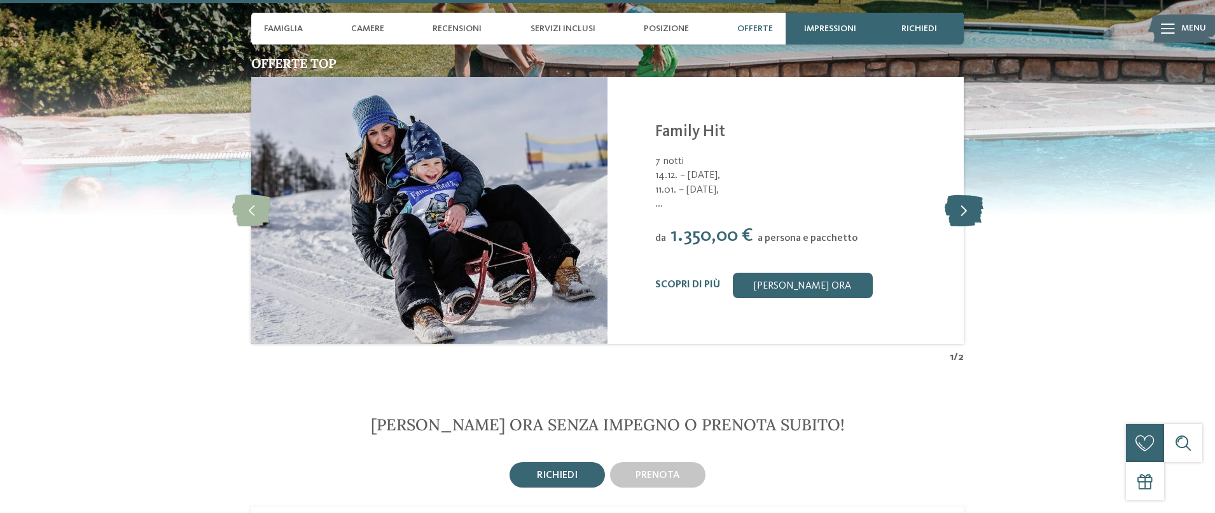
click at [949, 197] on icon at bounding box center [964, 211] width 39 height 32
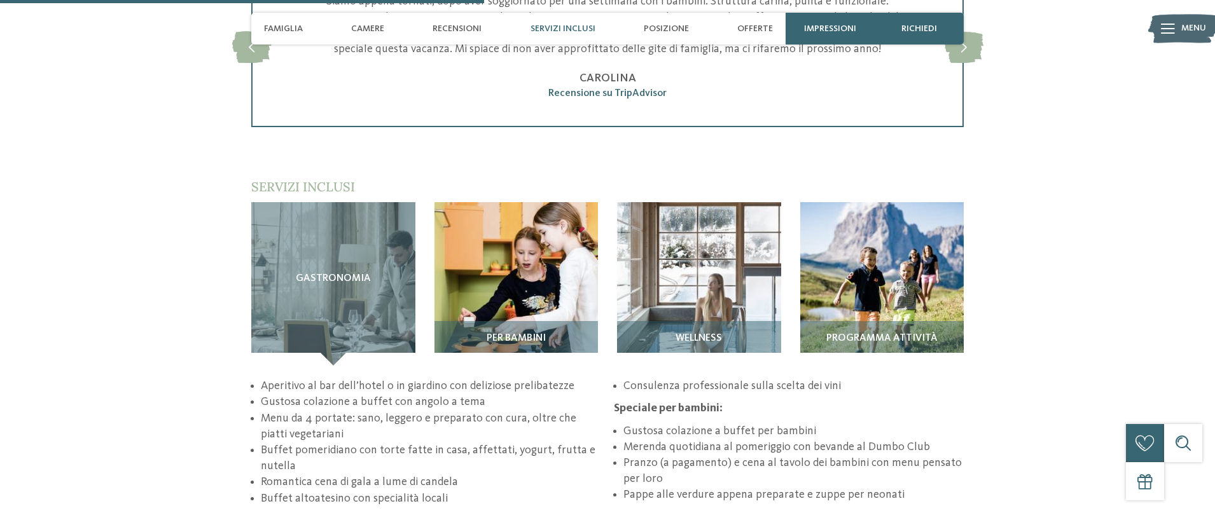
scroll to position [1702, 0]
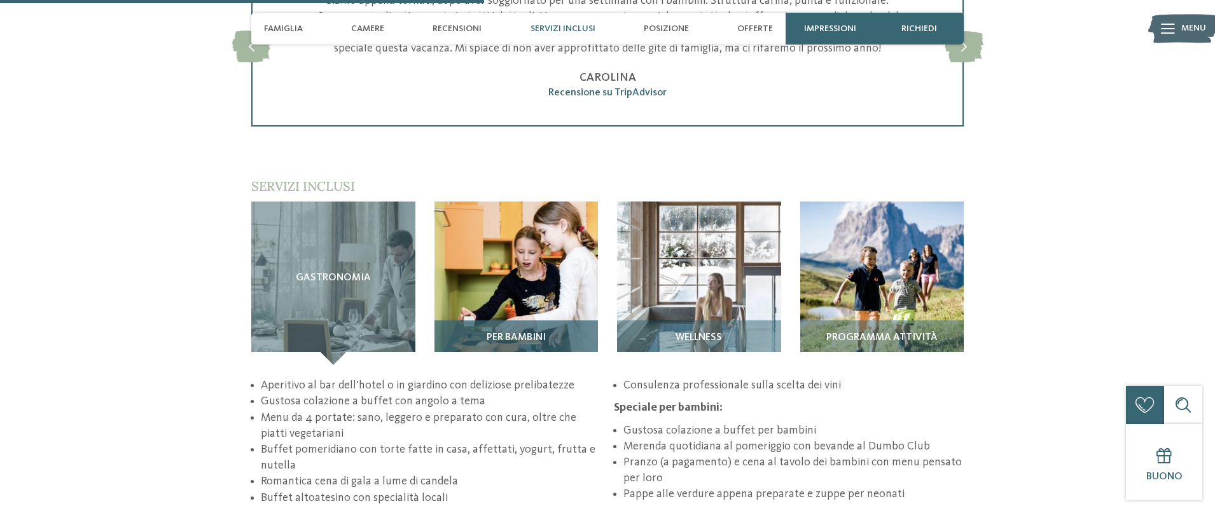
click at [561, 280] on img at bounding box center [516, 284] width 164 height 164
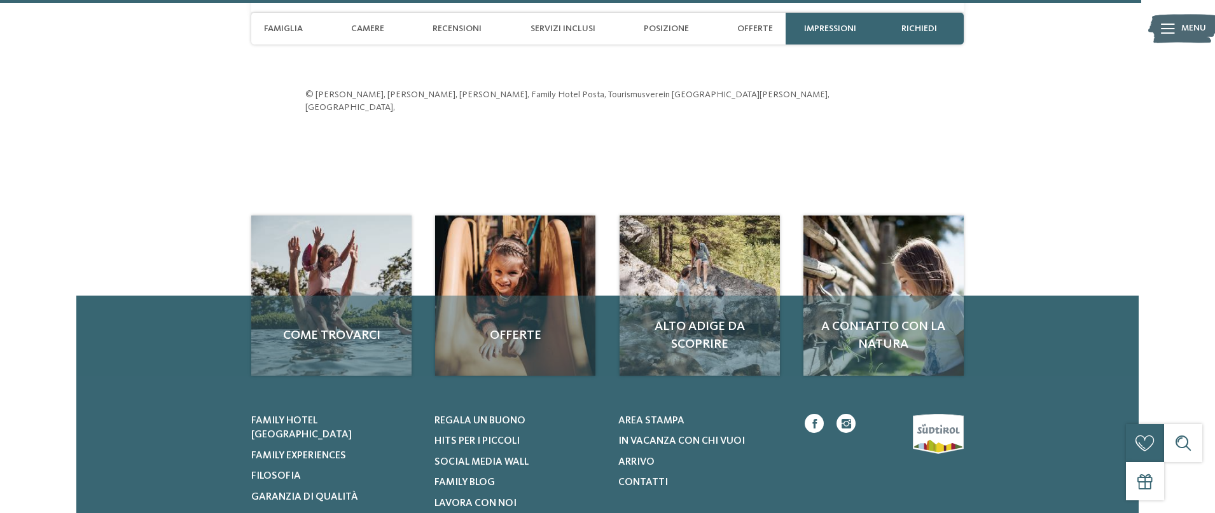
scroll to position [4041, 0]
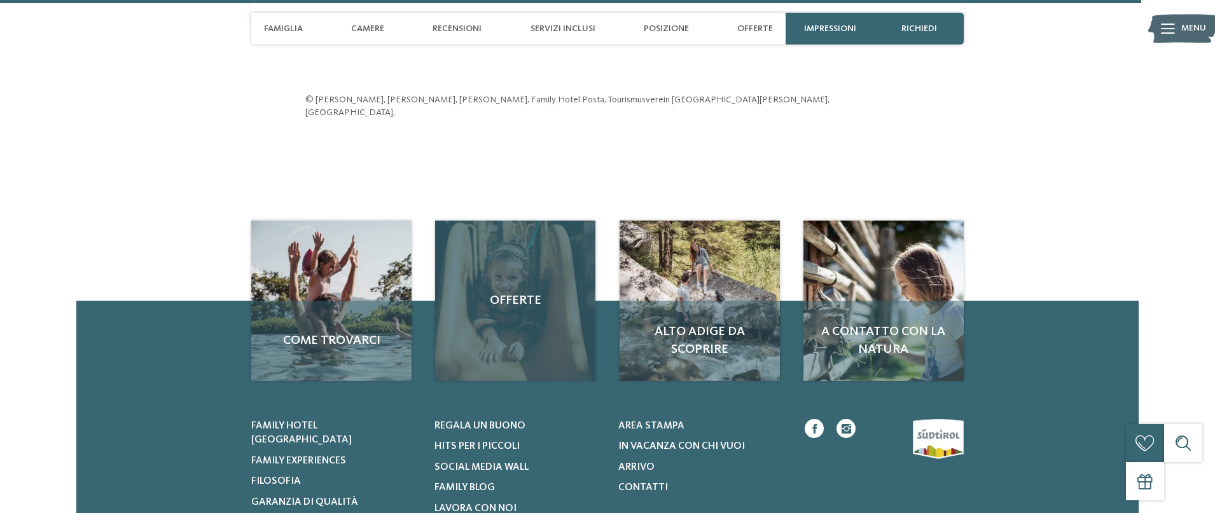
click at [516, 297] on div "Offerte" at bounding box center [515, 301] width 160 height 160
click at [518, 292] on span "Offerte" at bounding box center [515, 301] width 135 height 18
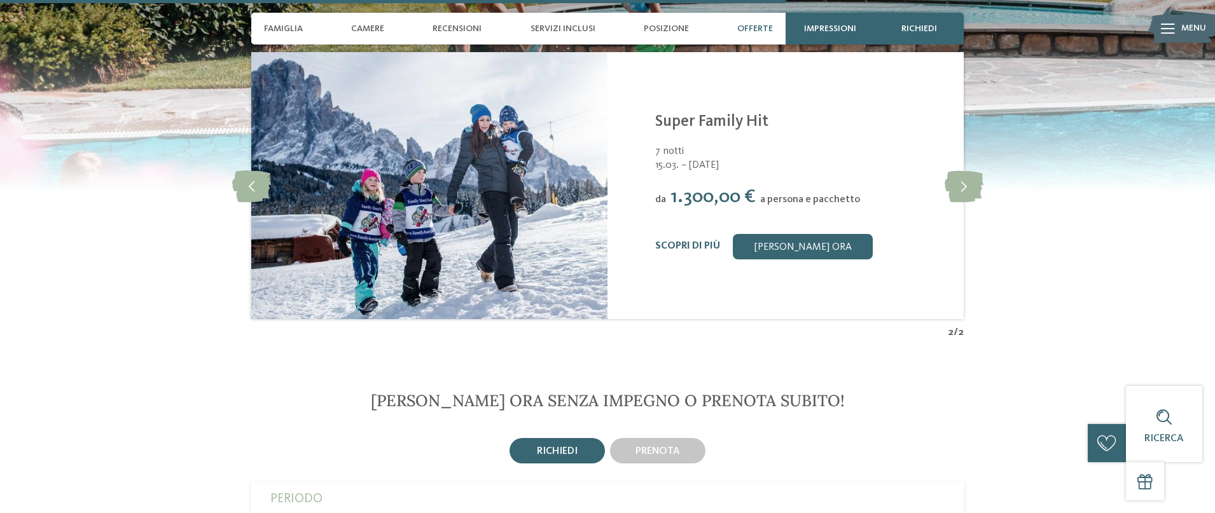
scroll to position [2828, 0]
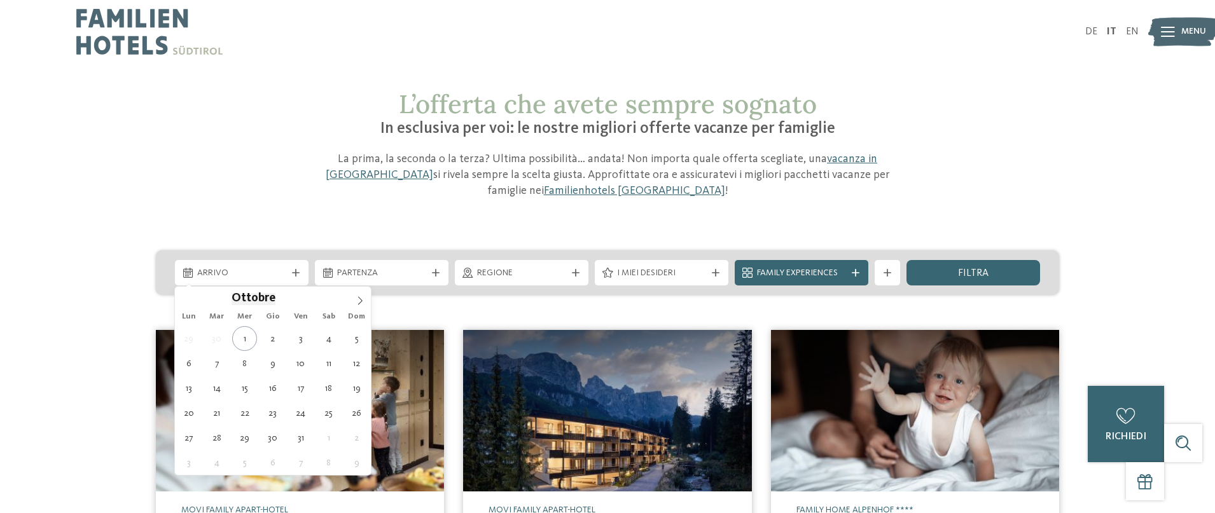
scroll to position [1, 0]
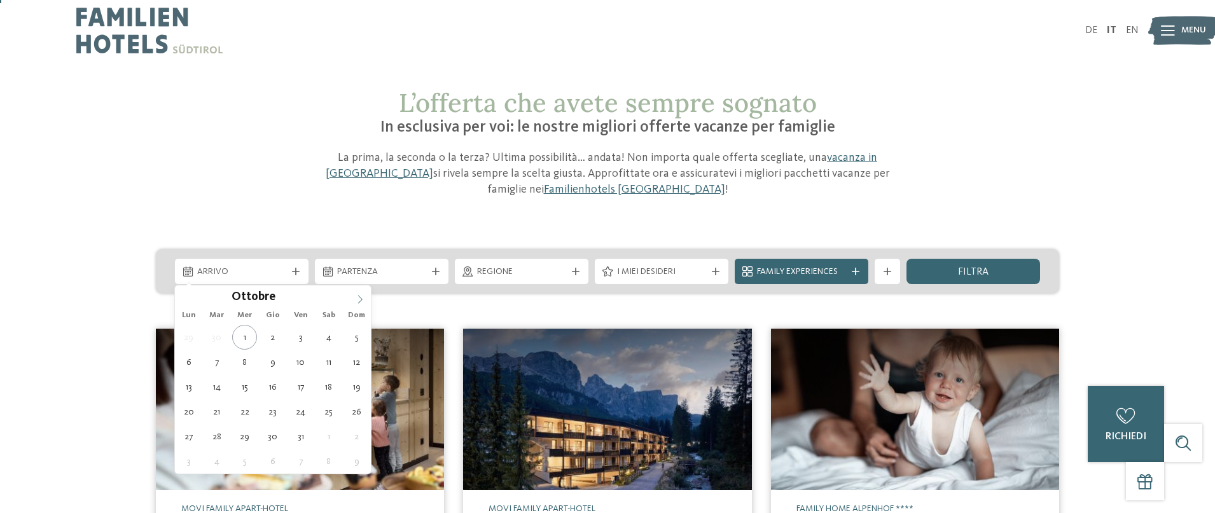
click at [360, 303] on icon at bounding box center [360, 299] width 9 height 9
type input "****"
click at [184, 296] on icon at bounding box center [185, 299] width 9 height 9
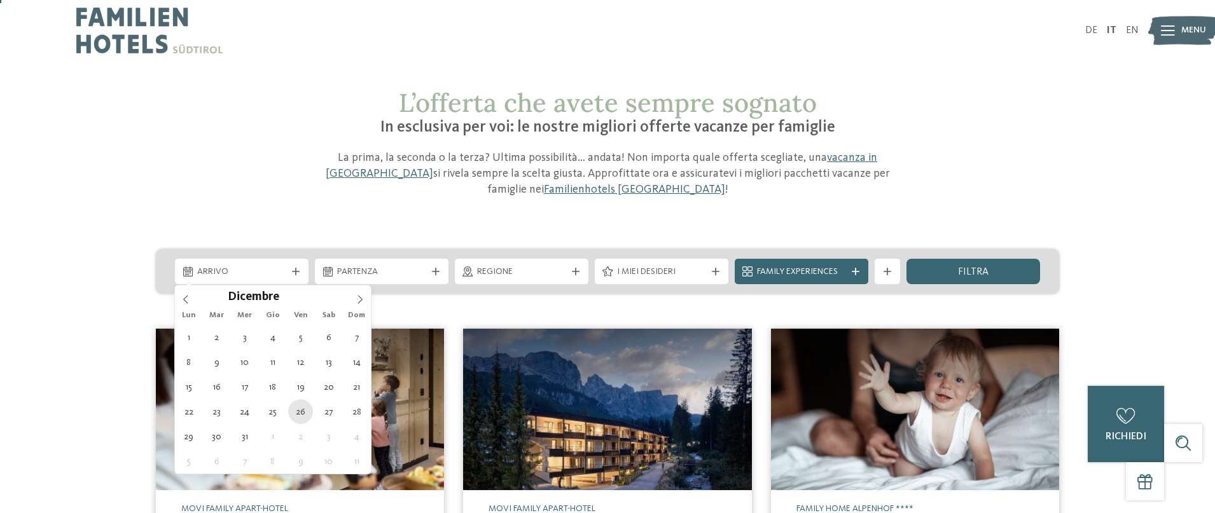
type div "26.12.2025"
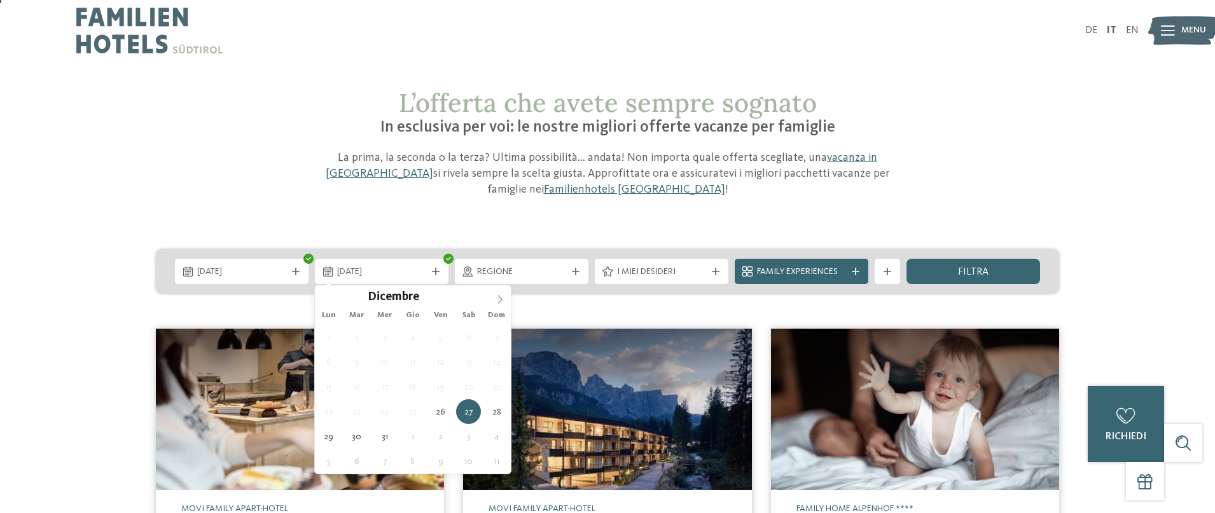
type input "****"
click at [499, 298] on icon at bounding box center [499, 299] width 9 height 9
type div "02.01.2026"
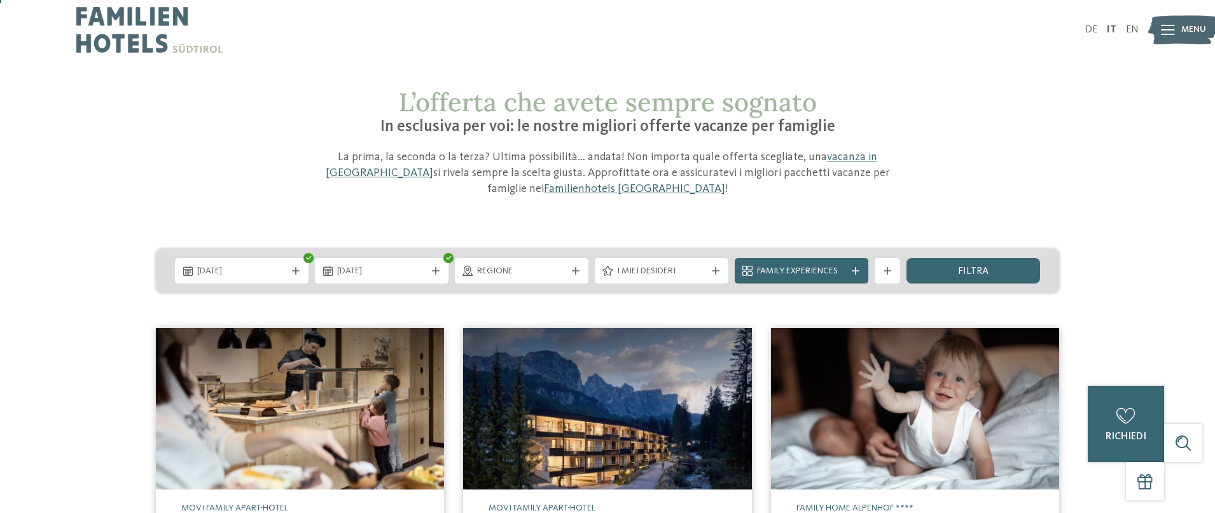
scroll to position [144, 0]
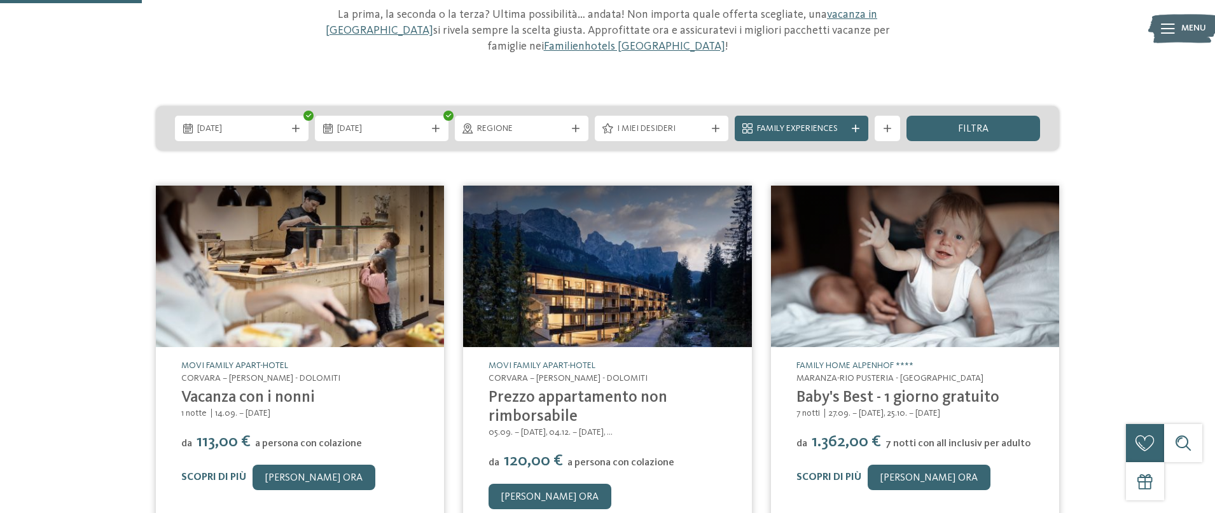
click at [270, 364] on link "Movi Family Apart-Hotel" at bounding box center [234, 365] width 107 height 9
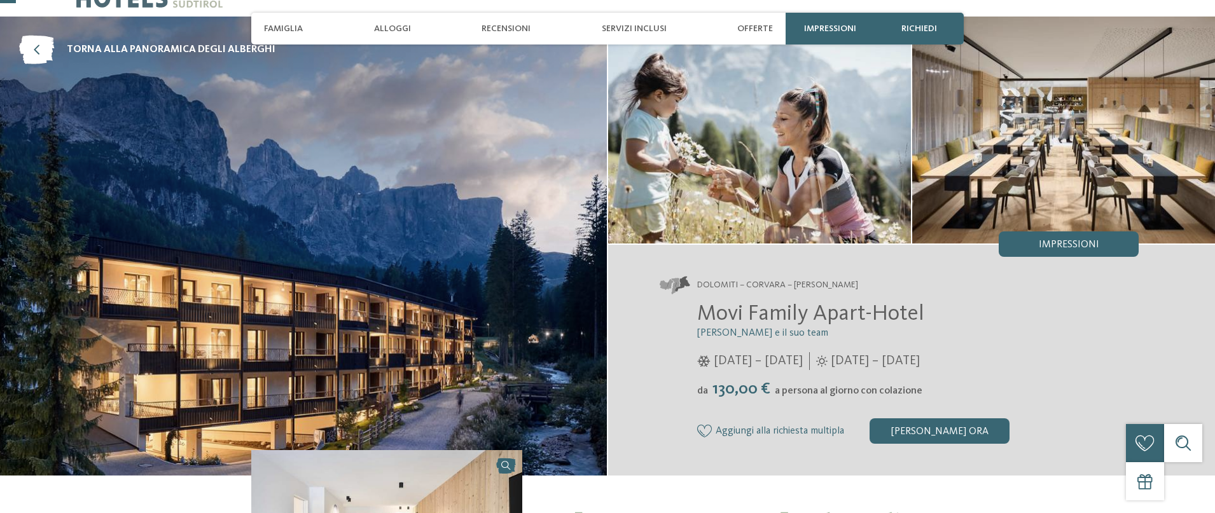
scroll to position [76, 0]
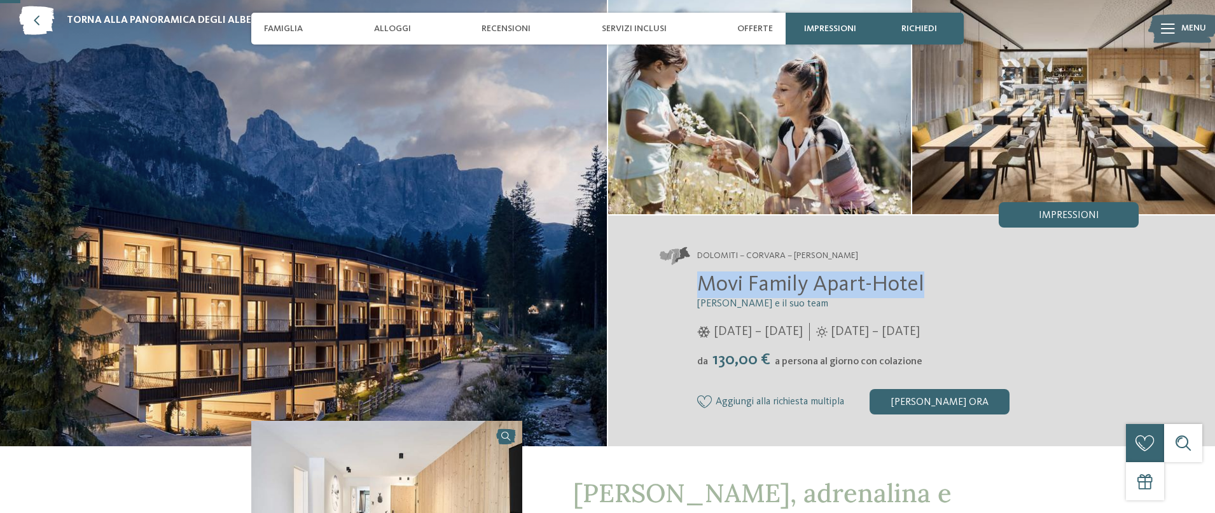
drag, startPoint x: 697, startPoint y: 280, endPoint x: 937, endPoint y: 283, distance: 239.8
click at [964, 282] on h2 "Movi Family Apart-Hotel" at bounding box center [917, 285] width 441 height 27
